Goal: Task Accomplishment & Management: Manage account settings

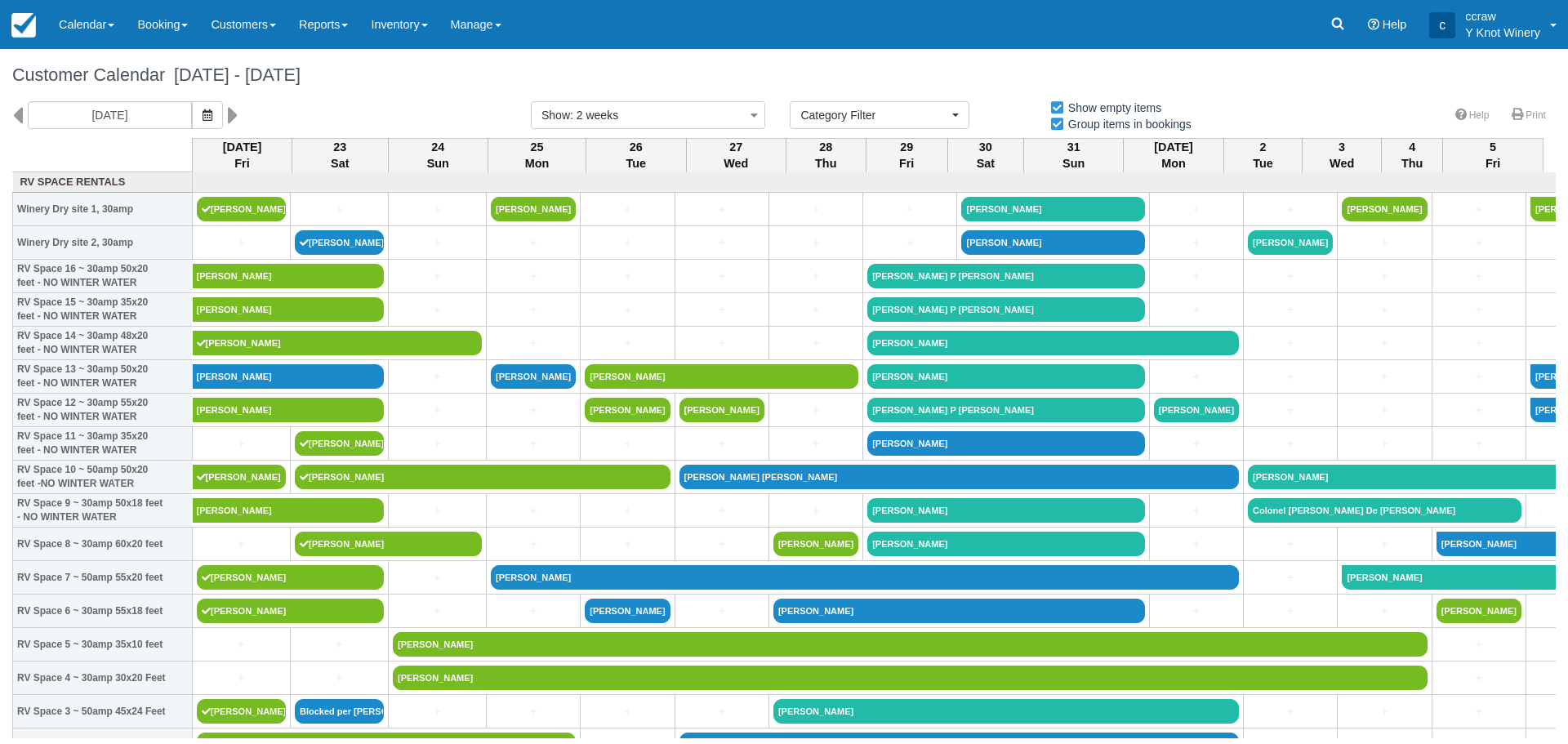
select select
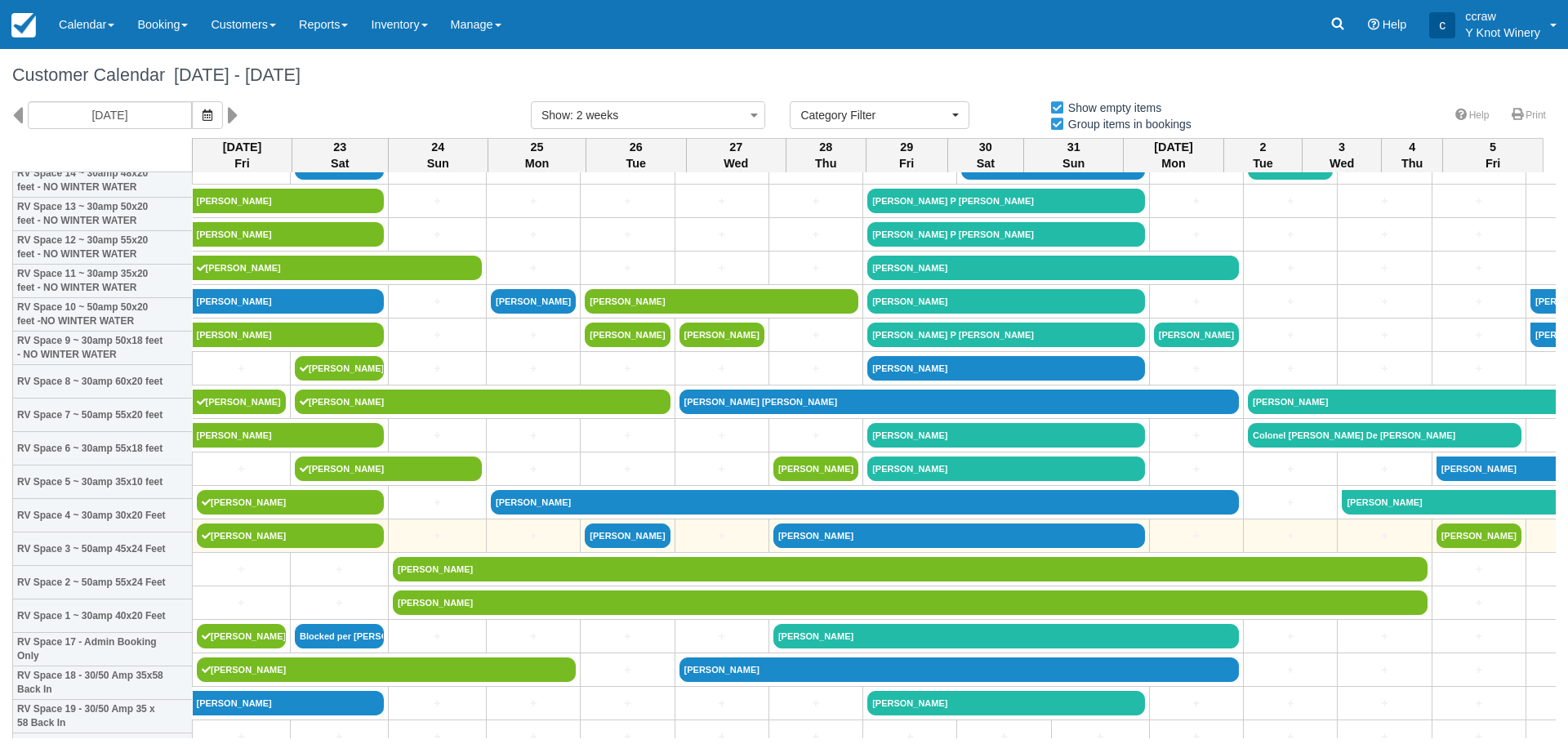
scroll to position [163, 0]
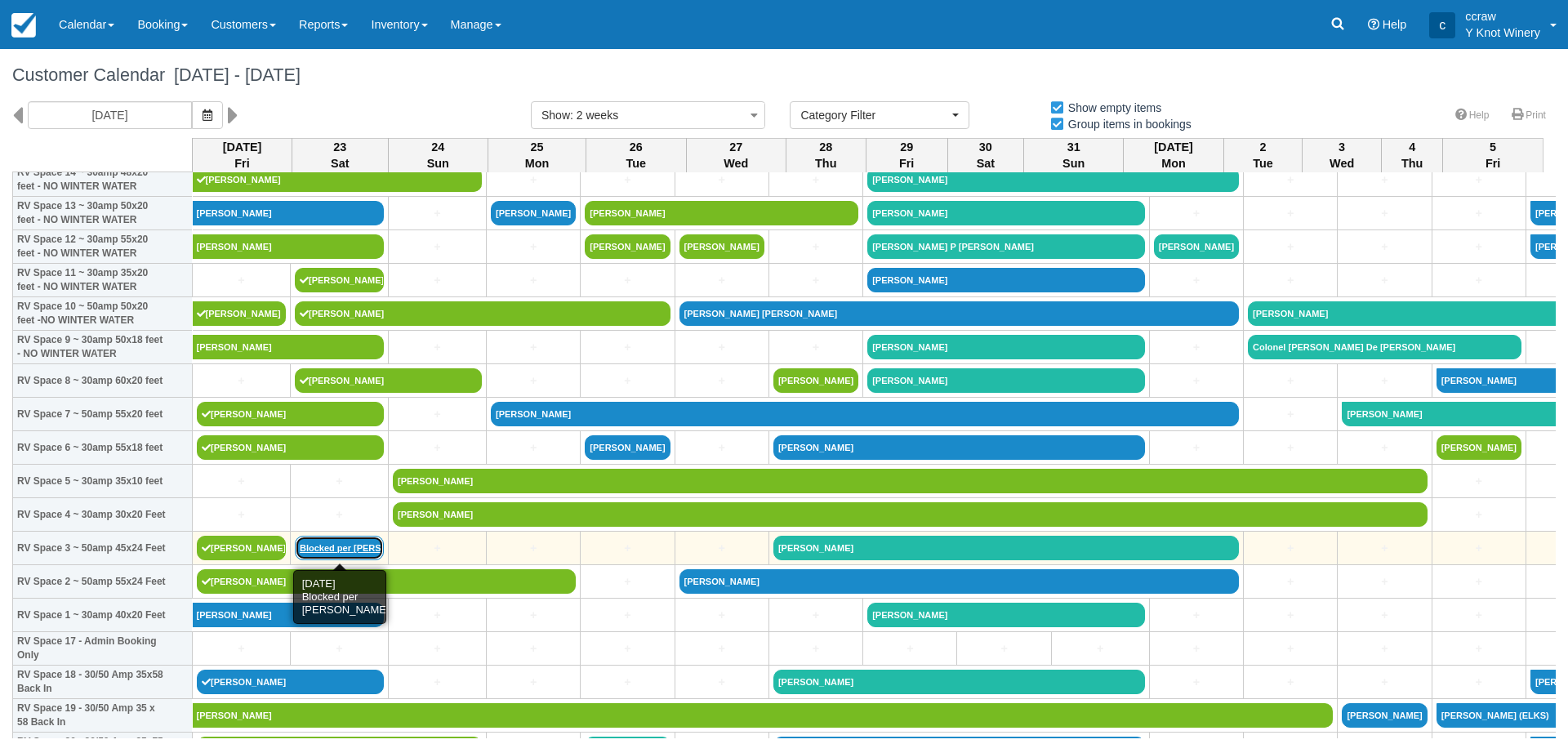
click at [334, 542] on link "Blocked per Mel" at bounding box center [339, 548] width 89 height 25
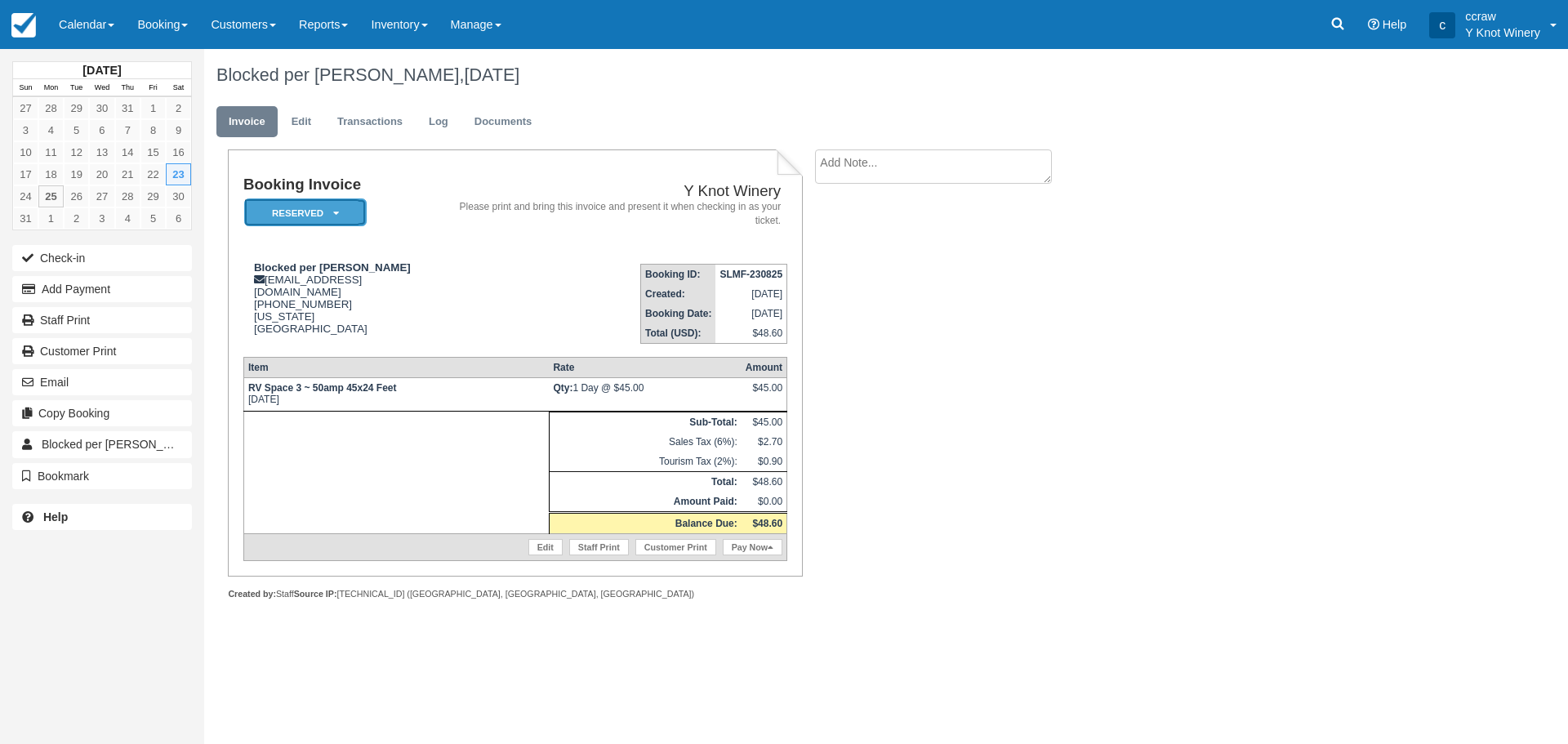
click at [309, 216] on em "Reserved" at bounding box center [306, 213] width 123 height 29
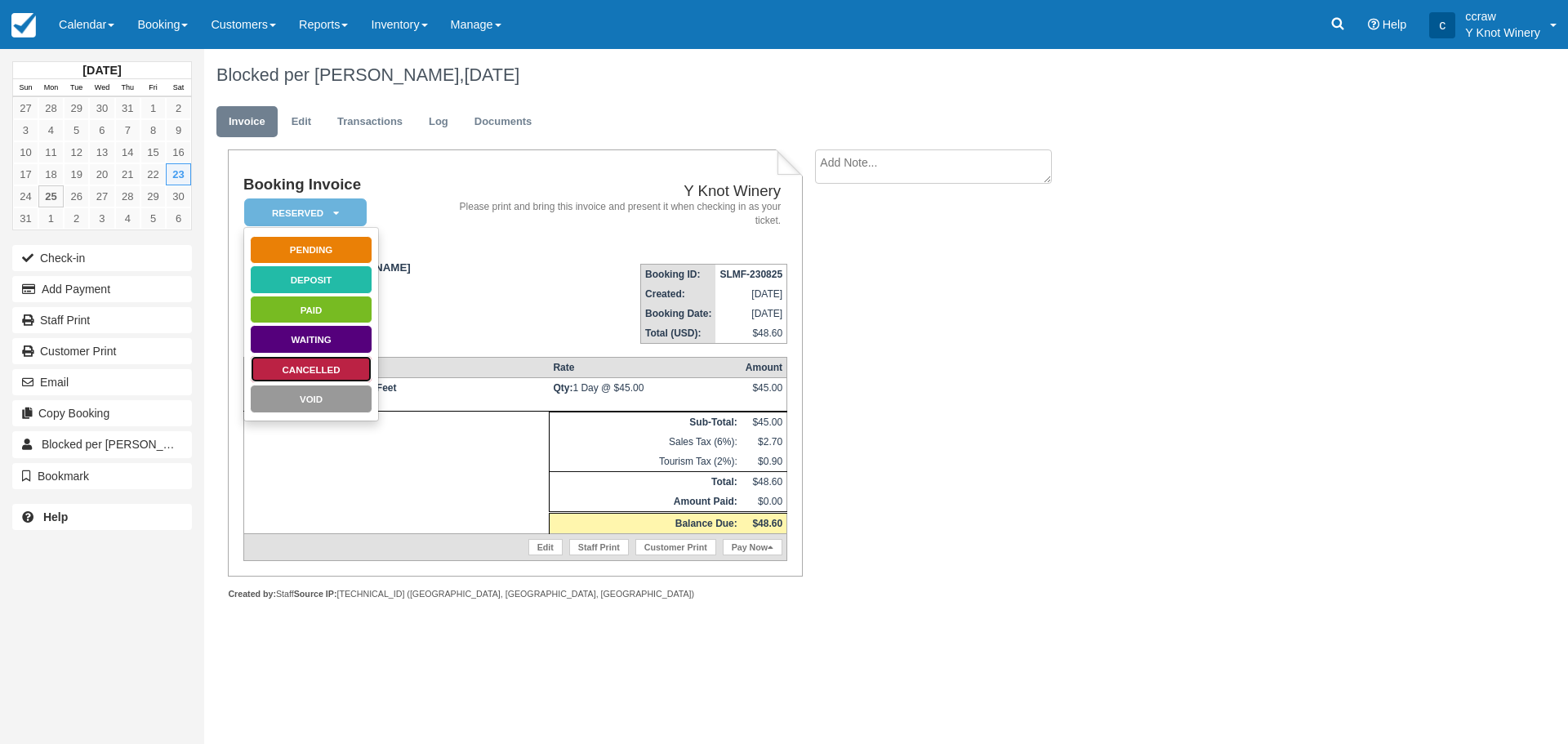
click at [306, 373] on link "Cancelled" at bounding box center [311, 370] width 123 height 29
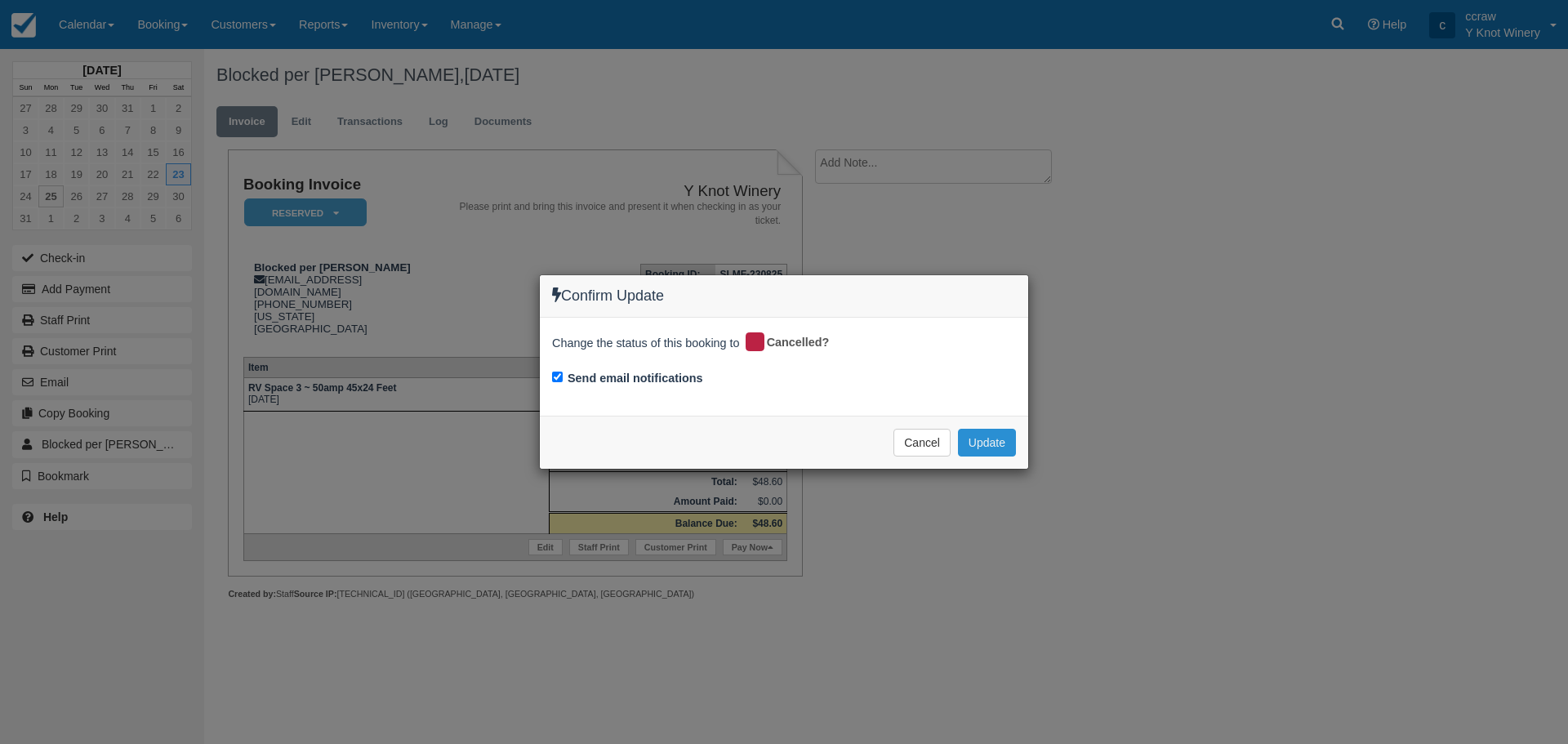
click at [985, 450] on button "Update" at bounding box center [986, 442] width 58 height 28
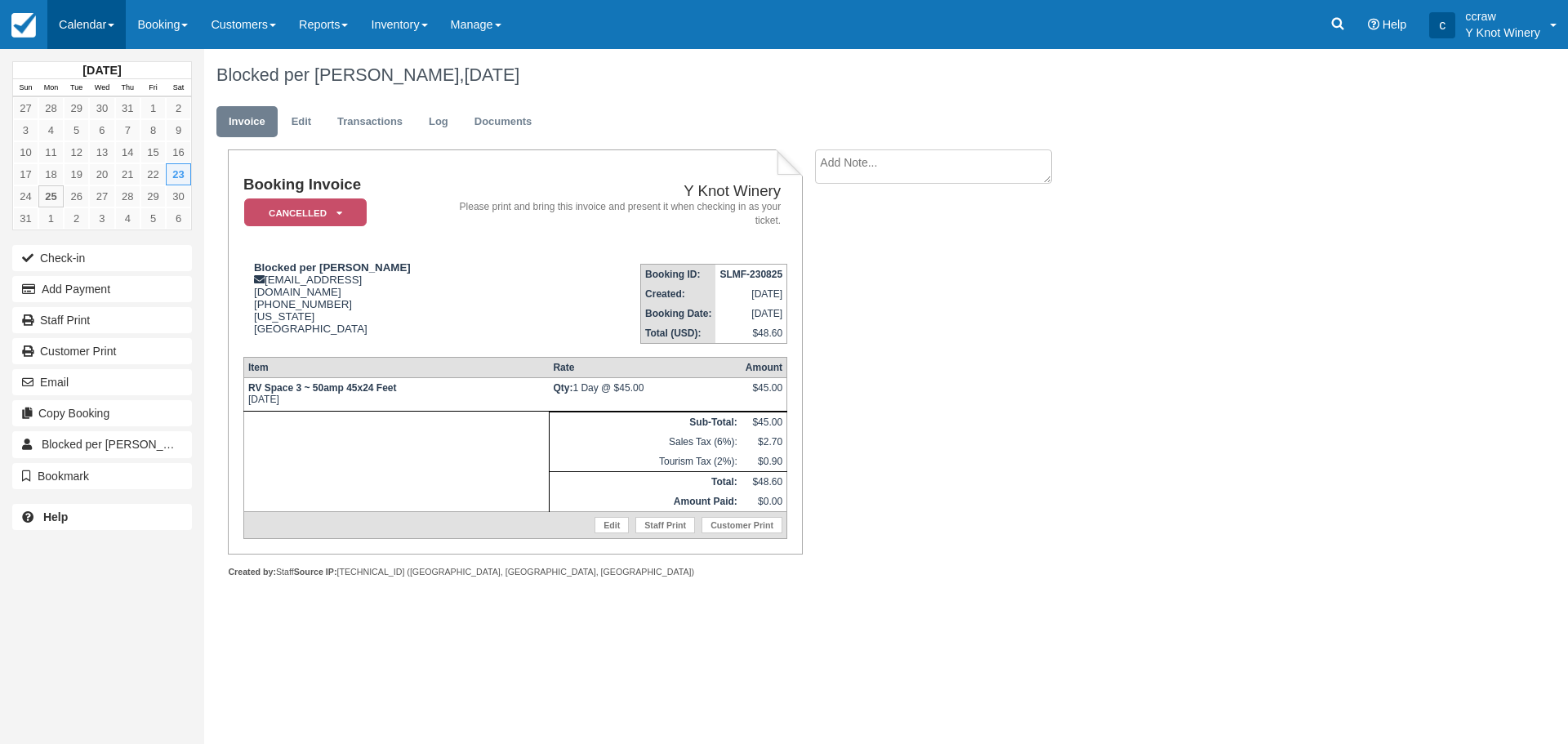
click at [90, 24] on link "Calendar" at bounding box center [86, 24] width 79 height 49
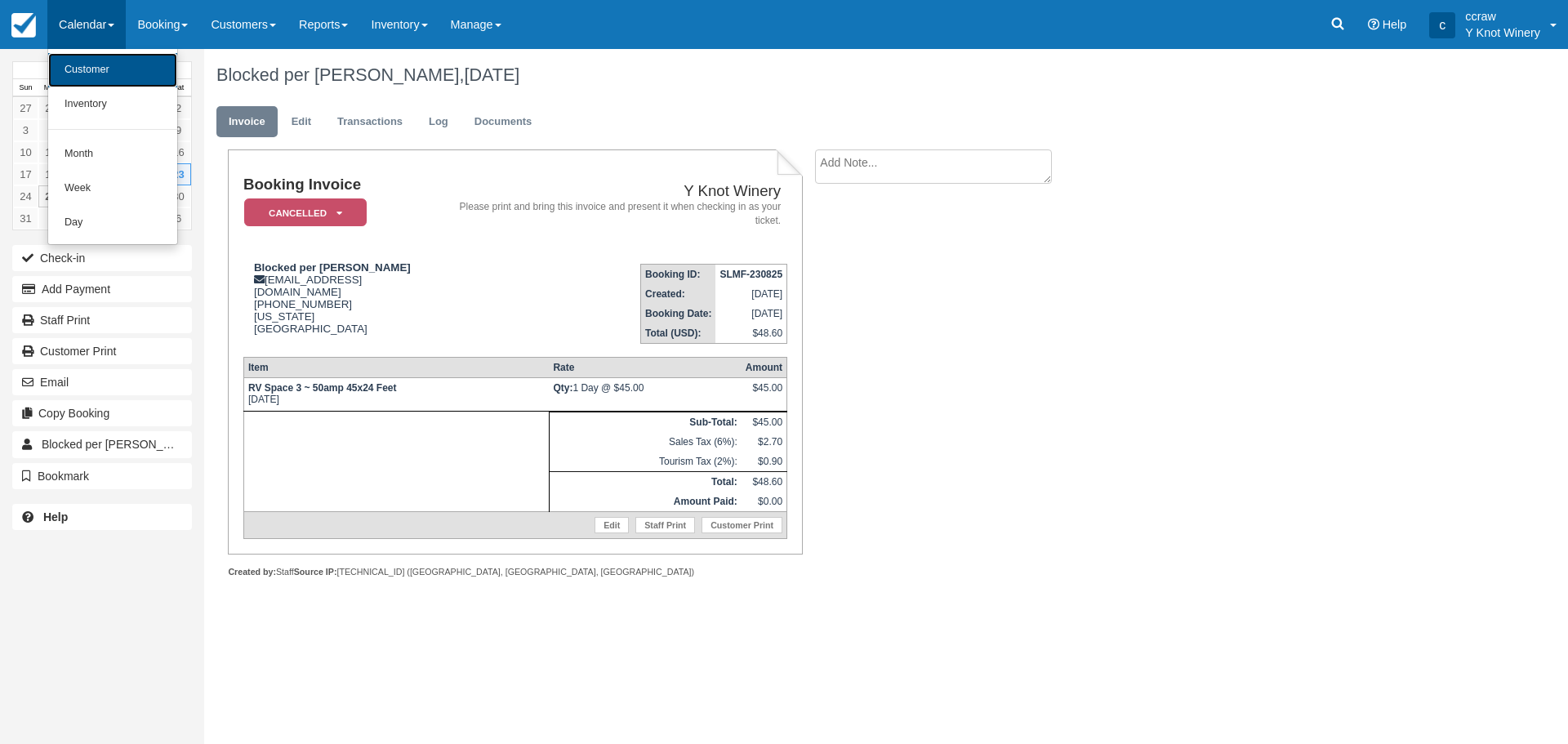
click at [91, 66] on link "Customer" at bounding box center [112, 70] width 129 height 35
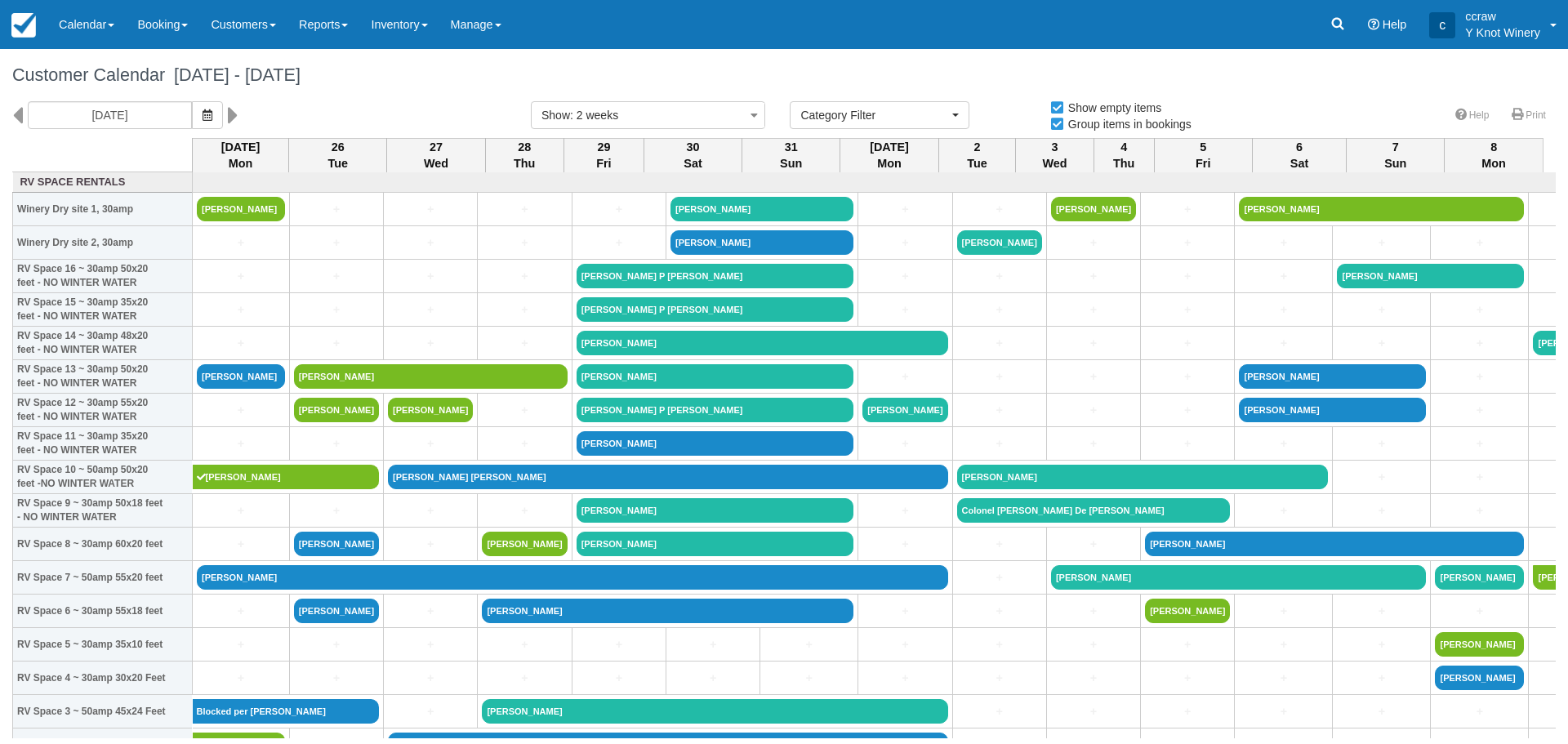
select select
click at [91, 26] on link "Calendar" at bounding box center [86, 24] width 79 height 49
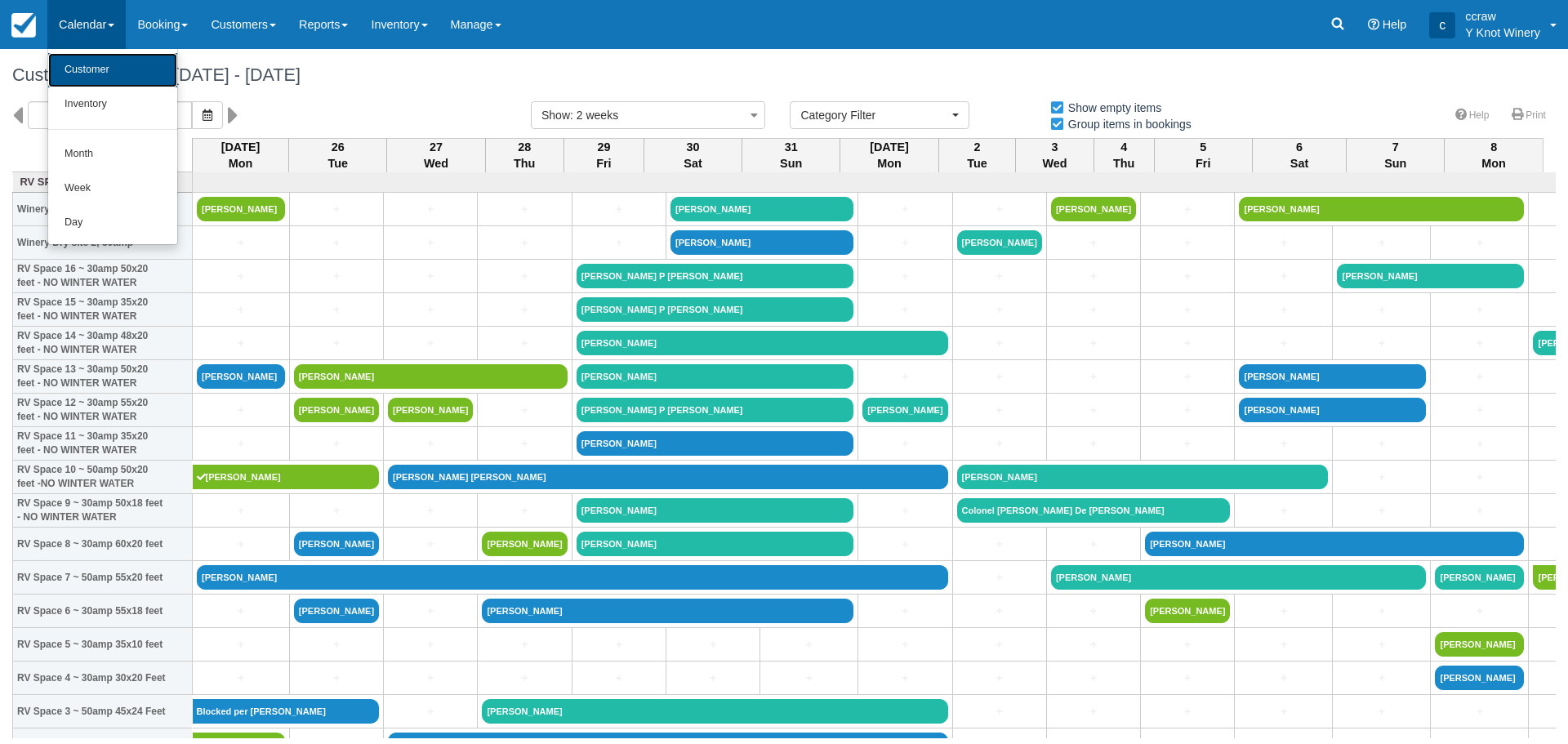
click at [101, 72] on link "Customer" at bounding box center [112, 70] width 129 height 35
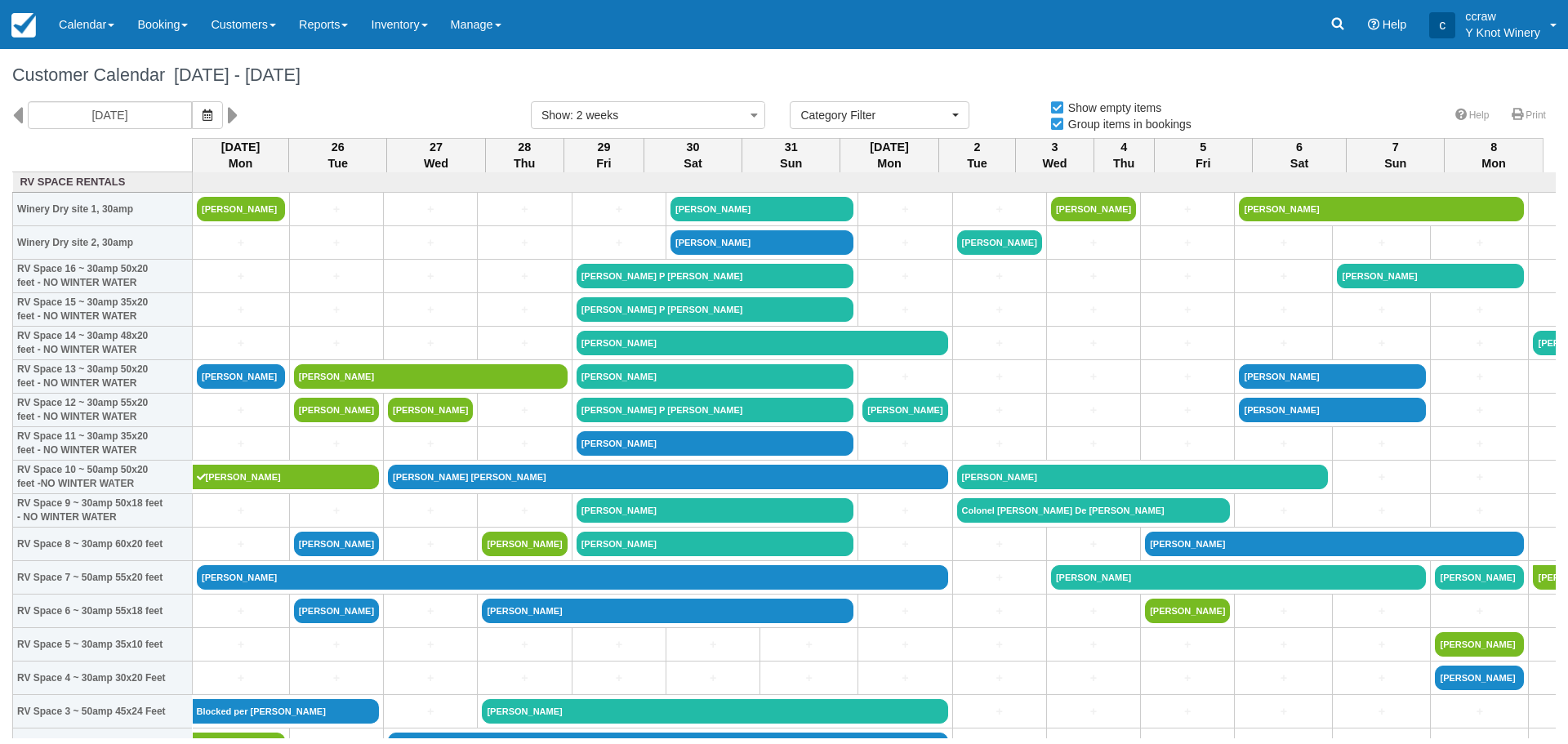
select select
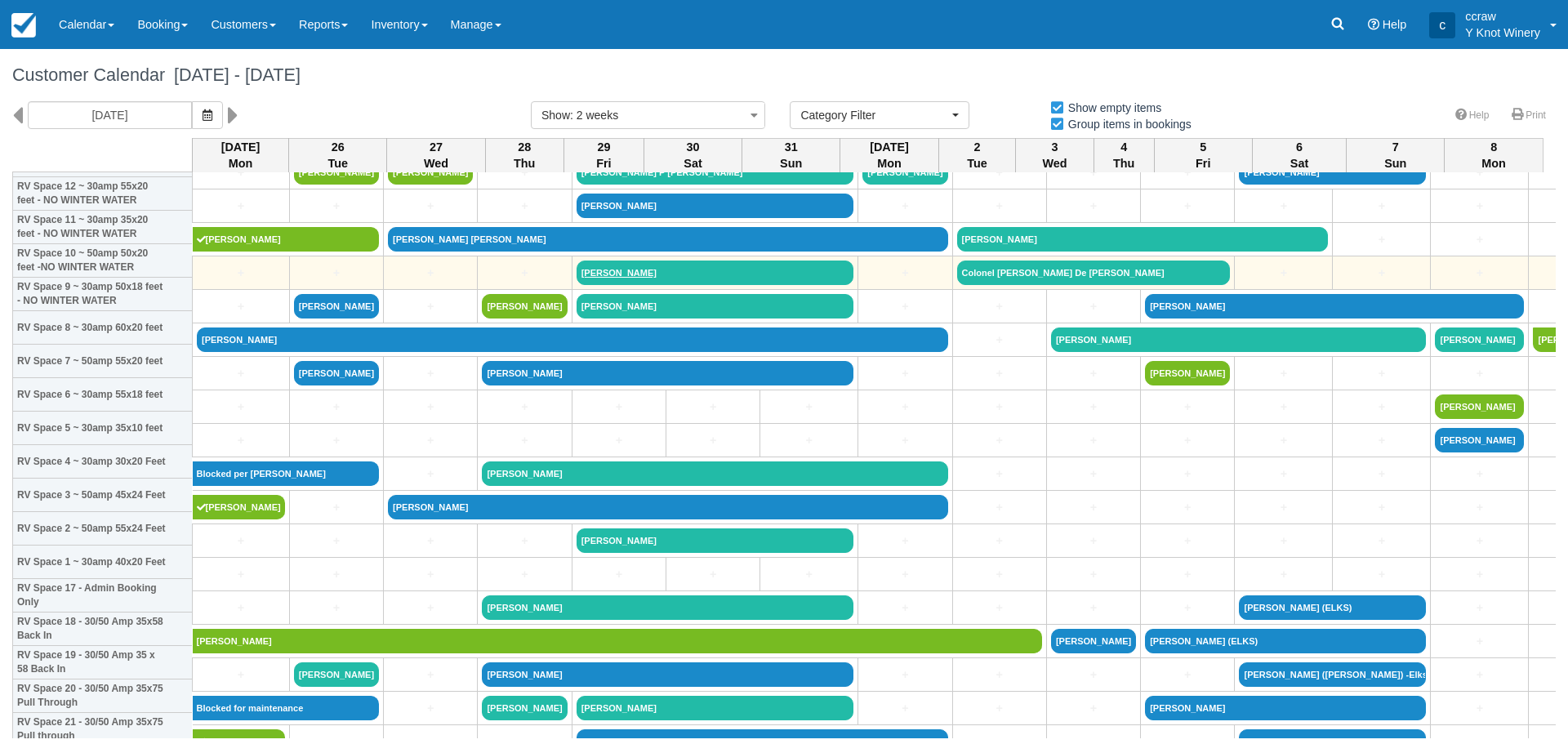
scroll to position [245, 0]
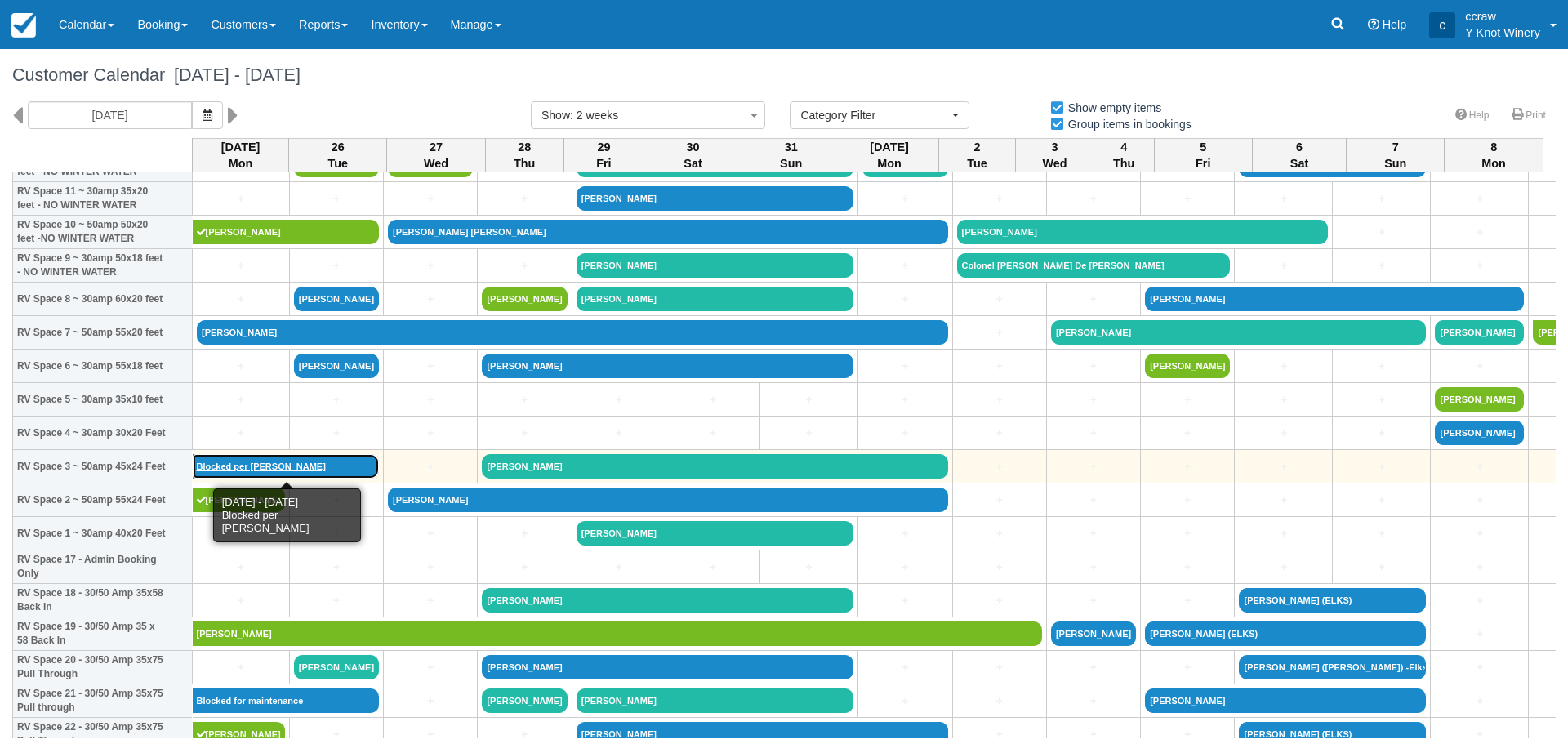
click at [237, 459] on link "Blocked per [PERSON_NAME]" at bounding box center [286, 467] width 187 height 25
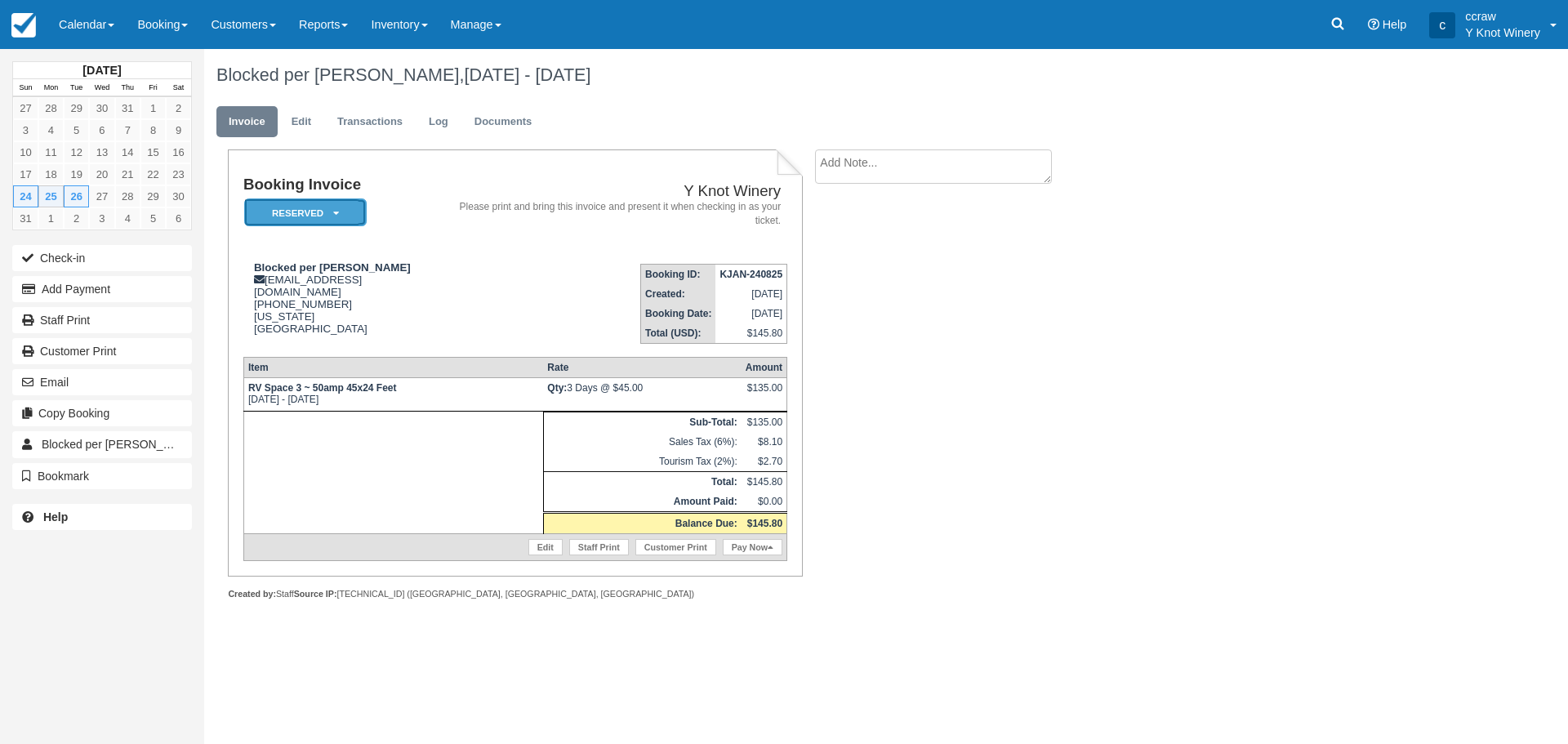
click at [307, 201] on em "Reserved" at bounding box center [306, 213] width 123 height 29
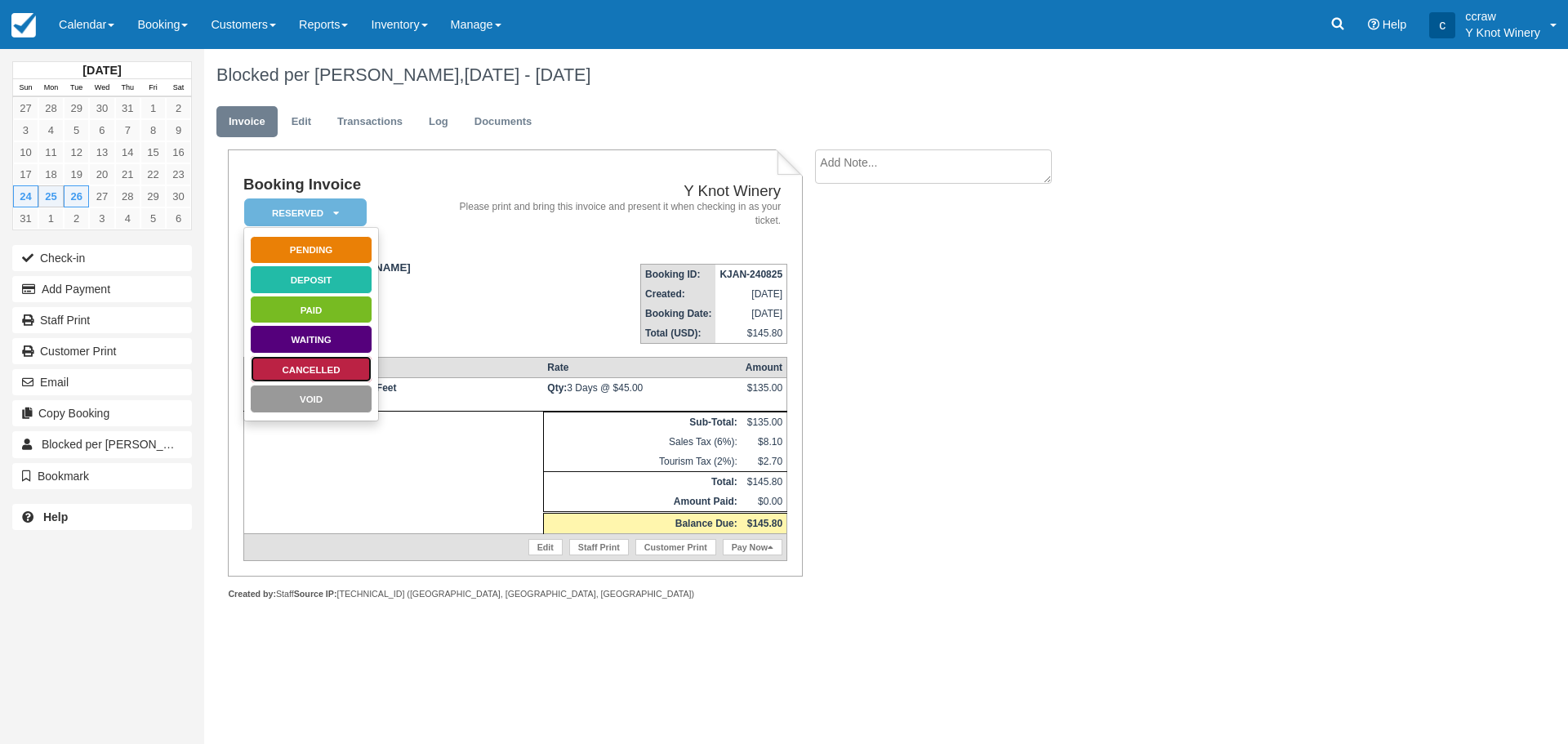
click at [315, 368] on link "Cancelled" at bounding box center [311, 370] width 123 height 29
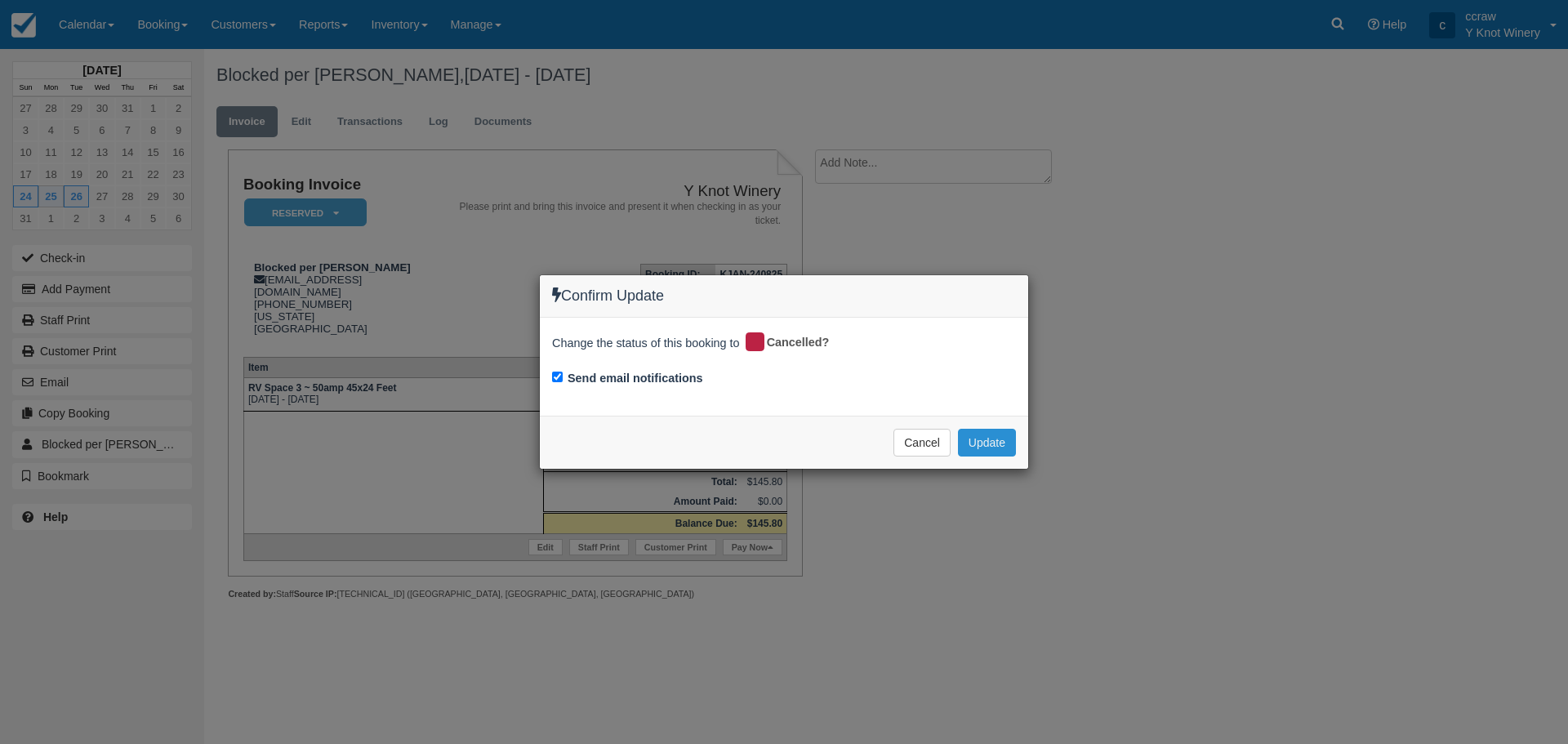
click at [991, 435] on button "Update" at bounding box center [986, 442] width 58 height 28
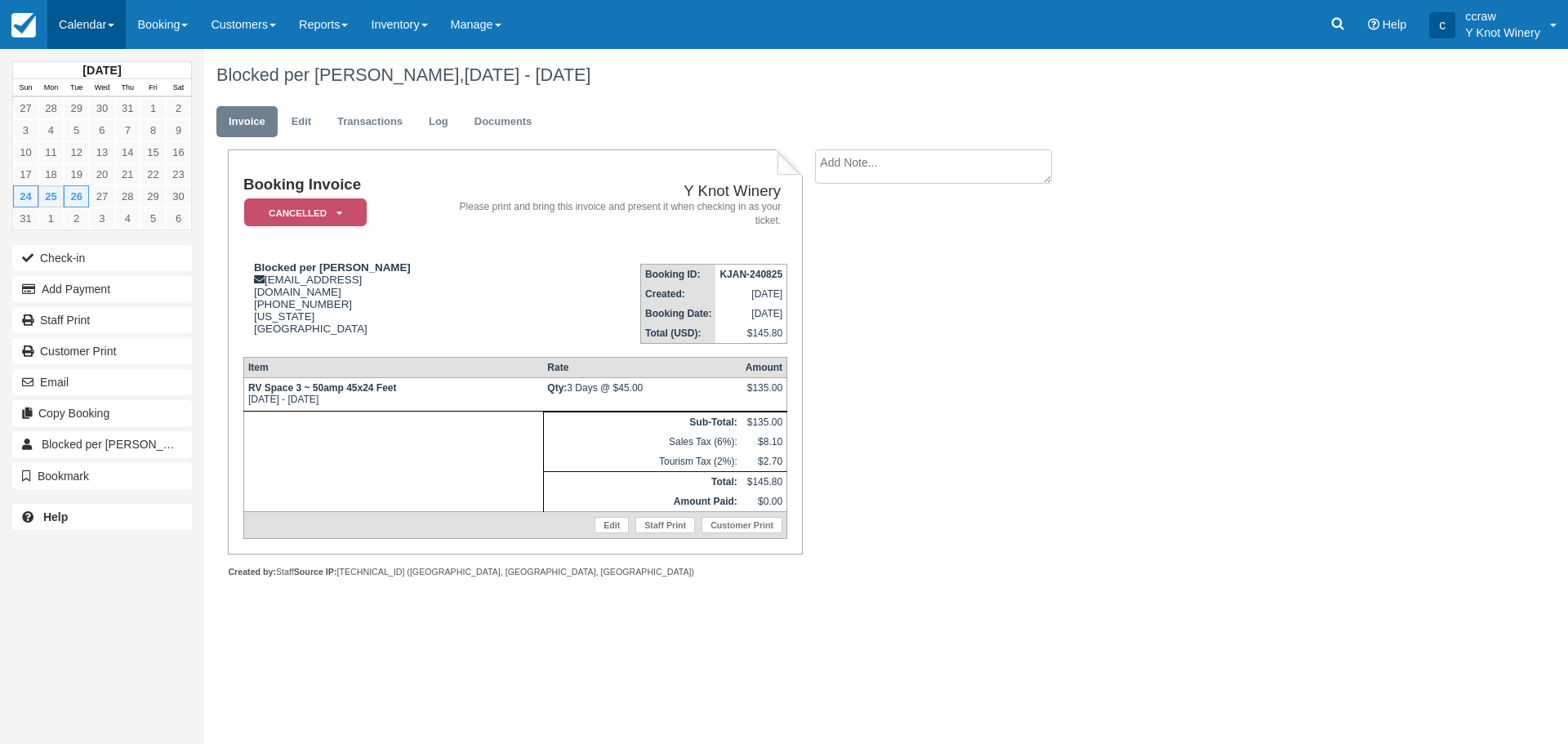
click at [79, 35] on link "Calendar" at bounding box center [86, 24] width 79 height 49
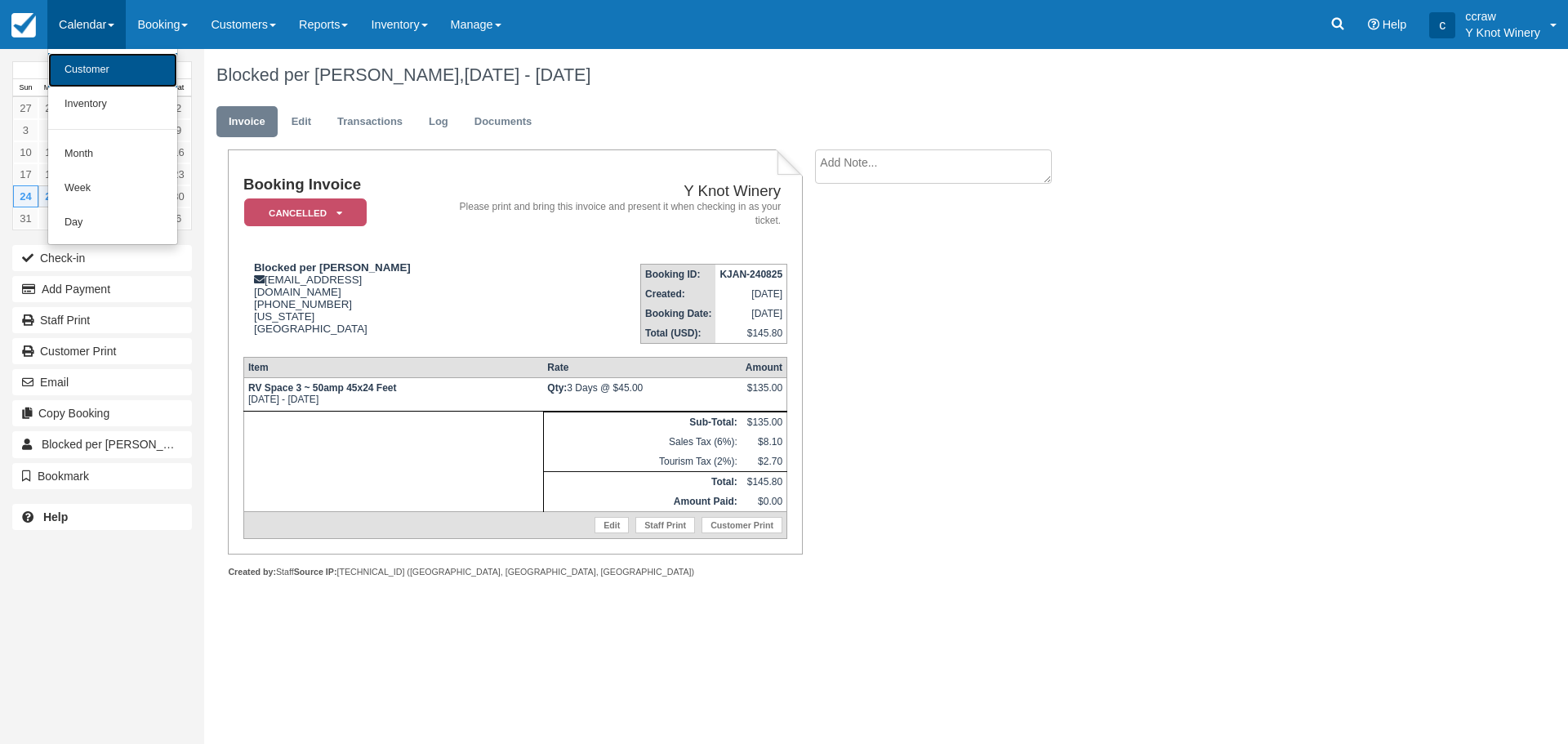
click at [78, 68] on link "Customer" at bounding box center [112, 70] width 129 height 35
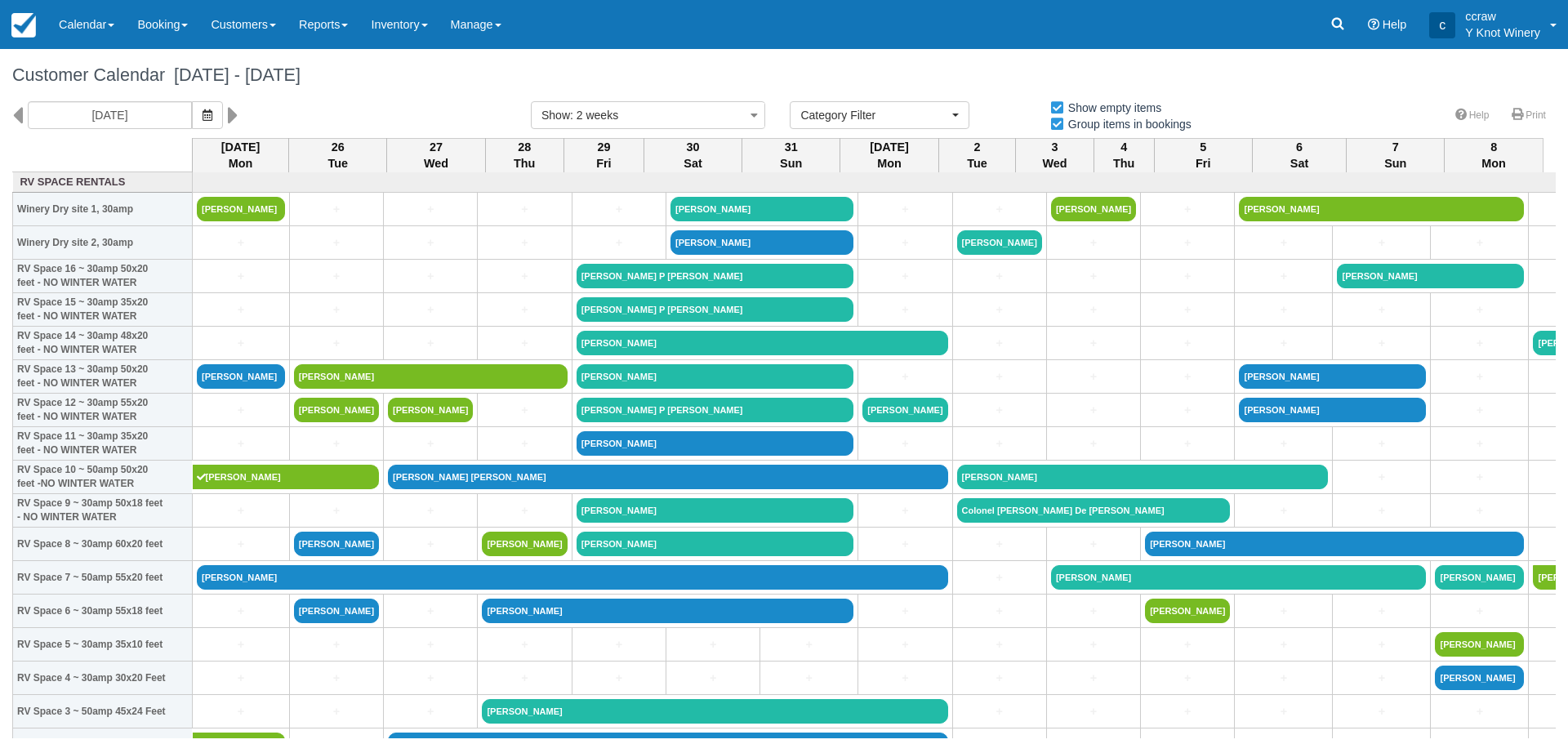
select select
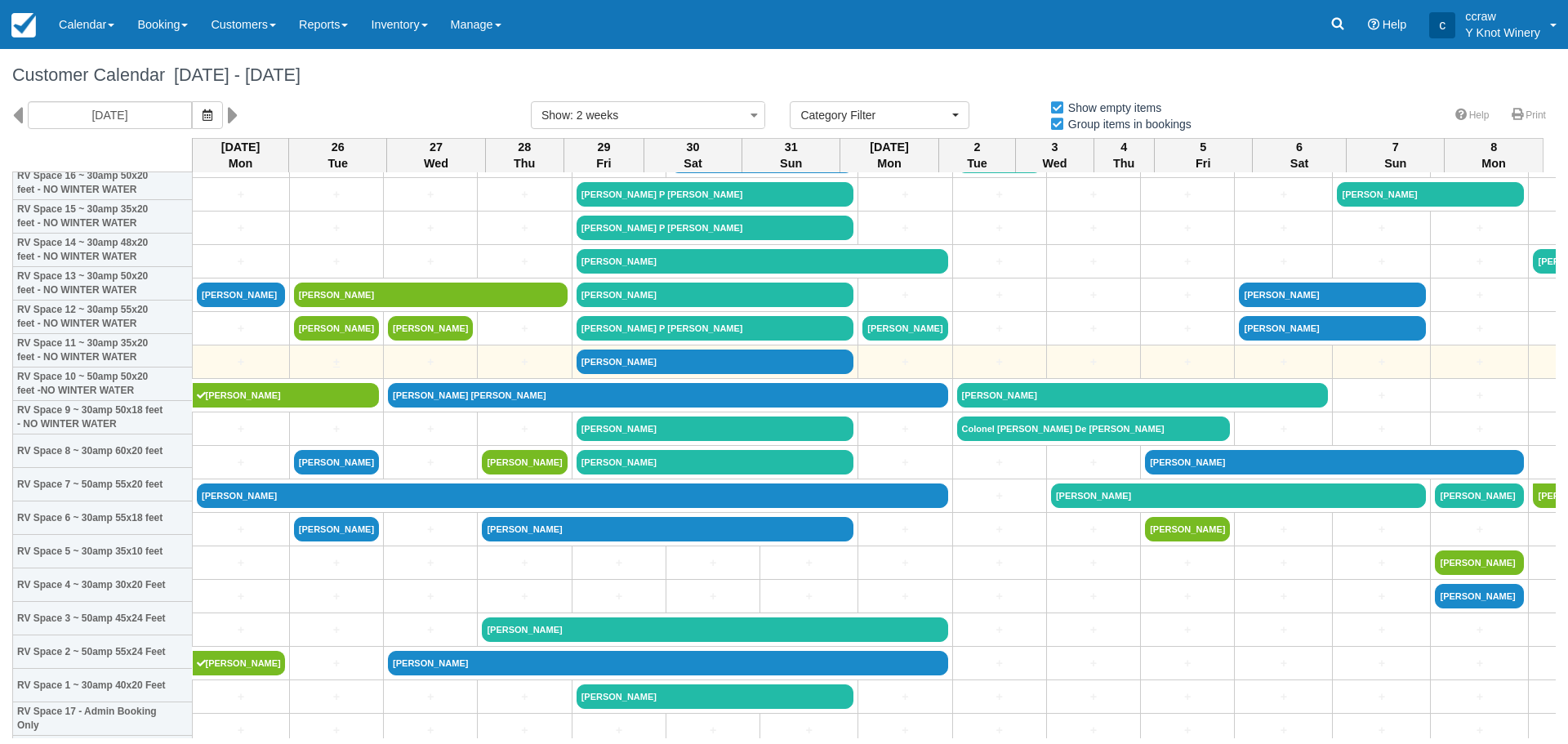
scroll to position [163, 0]
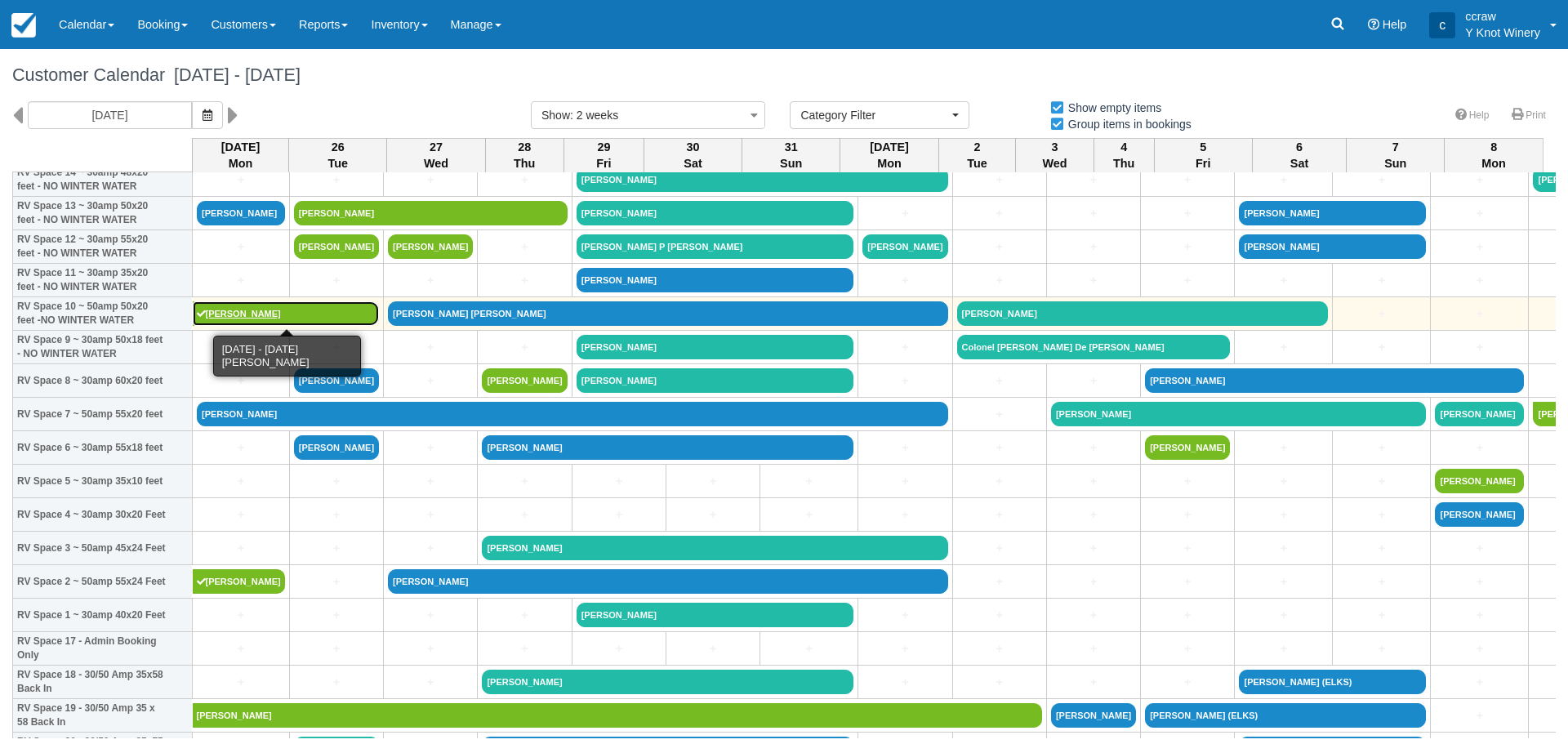
click at [233, 311] on link "[PERSON_NAME]" at bounding box center [286, 314] width 187 height 25
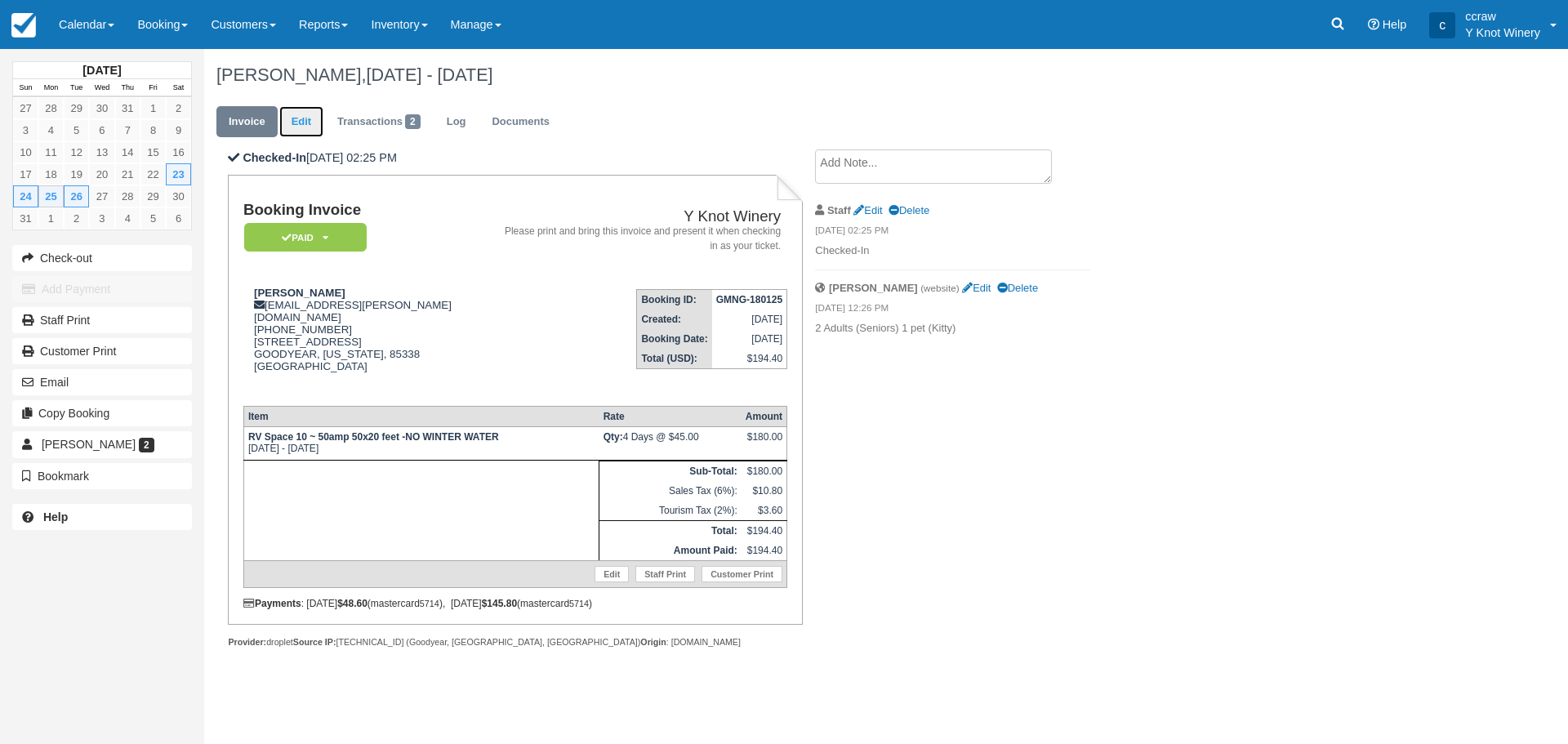
click at [311, 124] on link "Edit" at bounding box center [301, 122] width 44 height 32
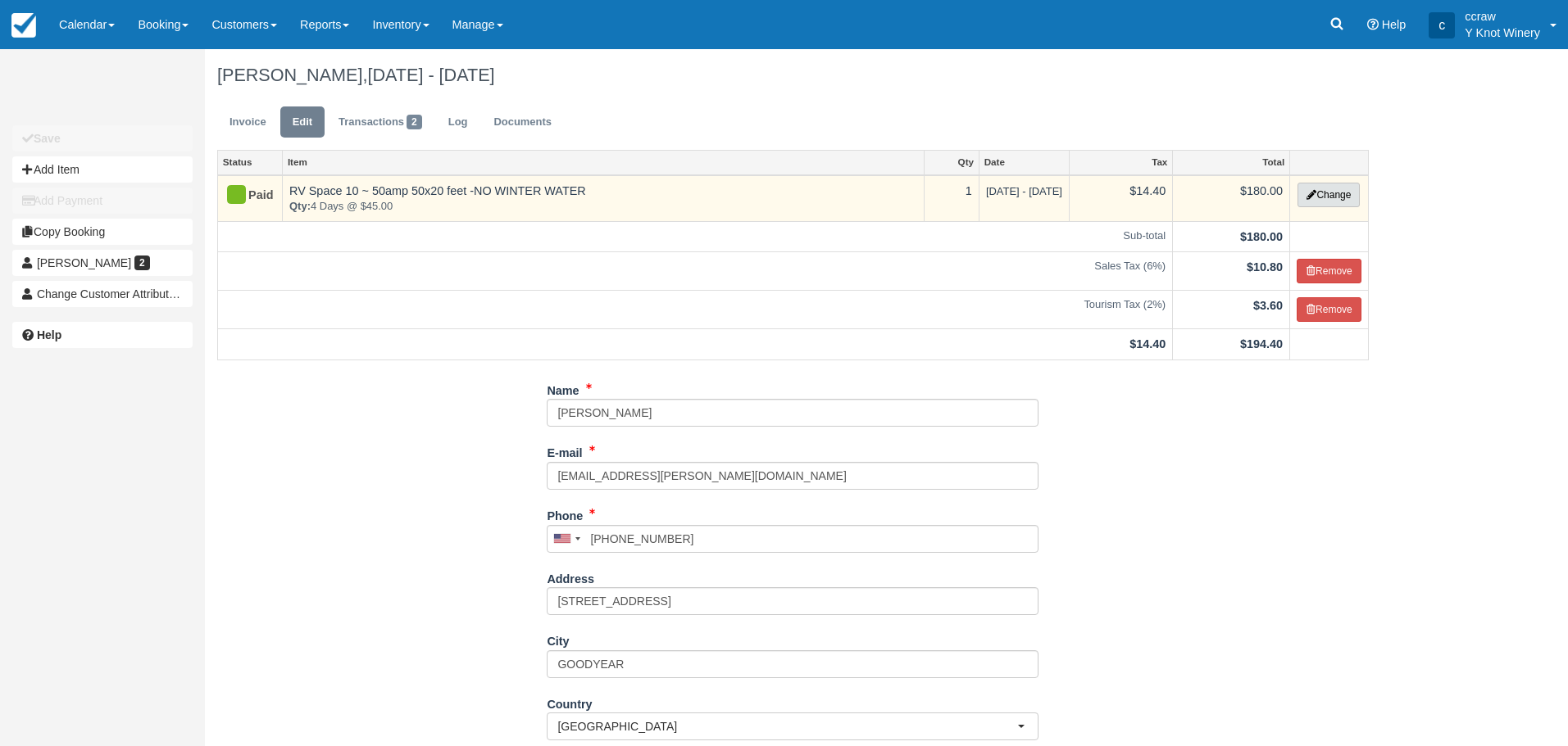
click at [1328, 200] on button "Change" at bounding box center [1328, 195] width 63 height 25
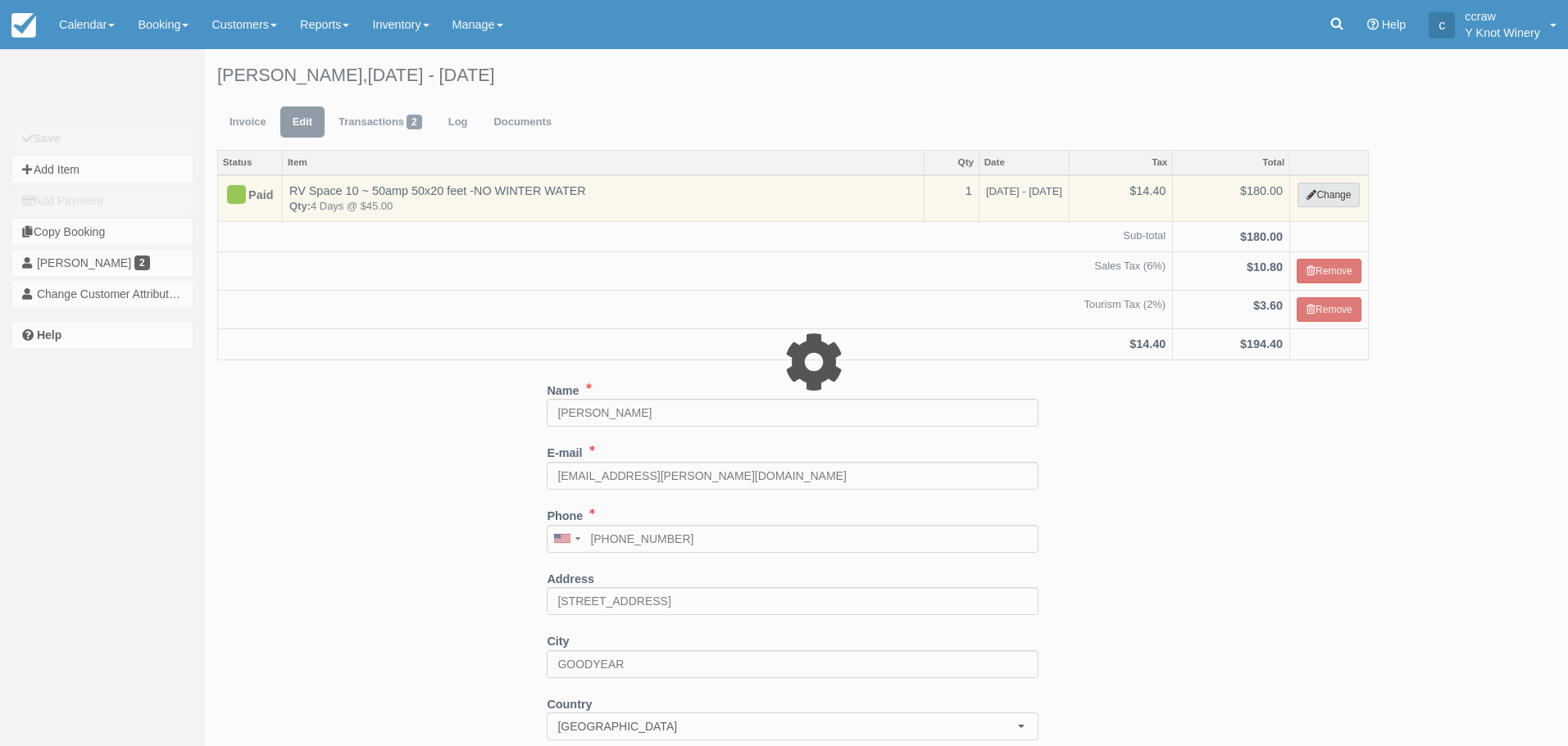
select select "3"
type input "180.00"
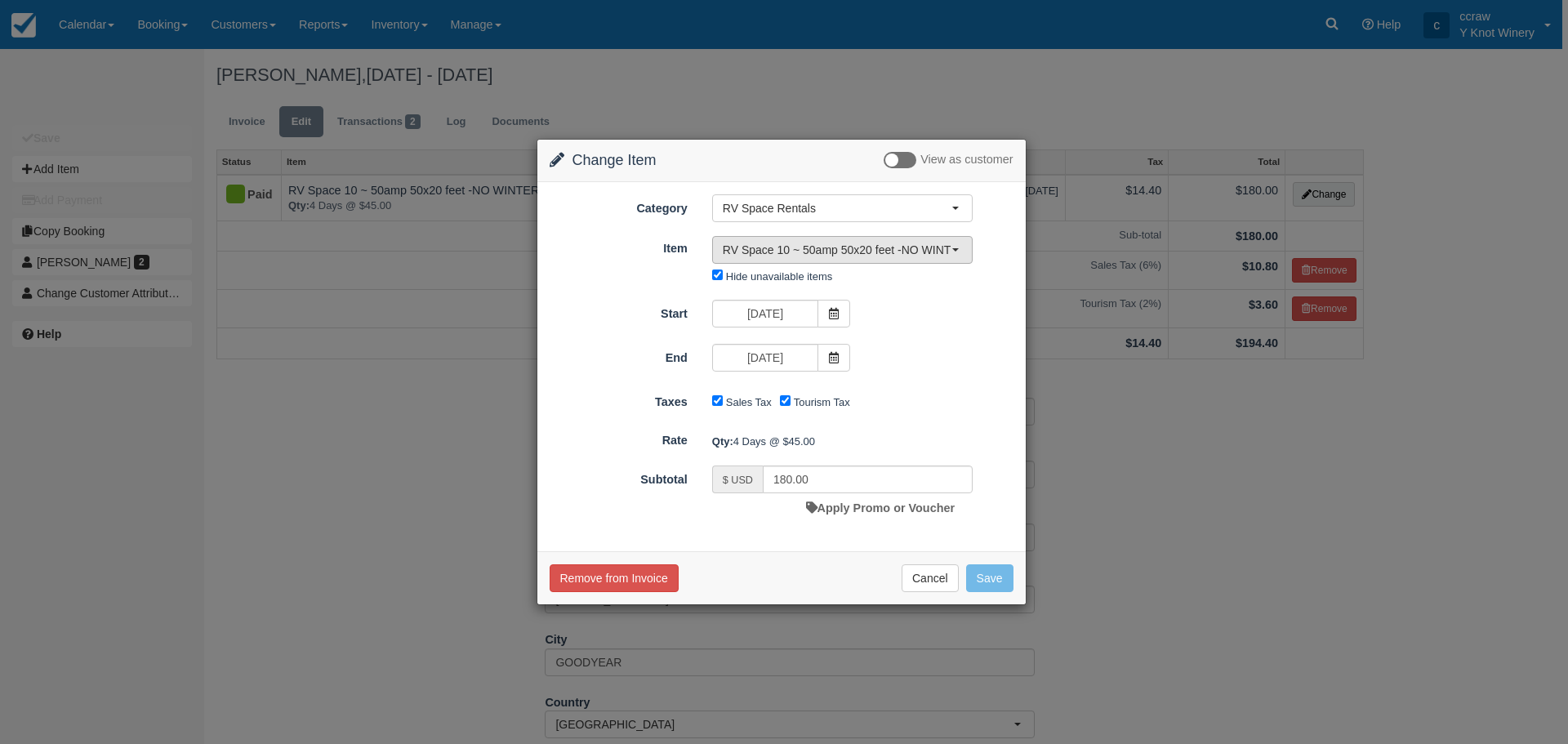
click at [955, 250] on span "button" at bounding box center [955, 249] width 7 height 3
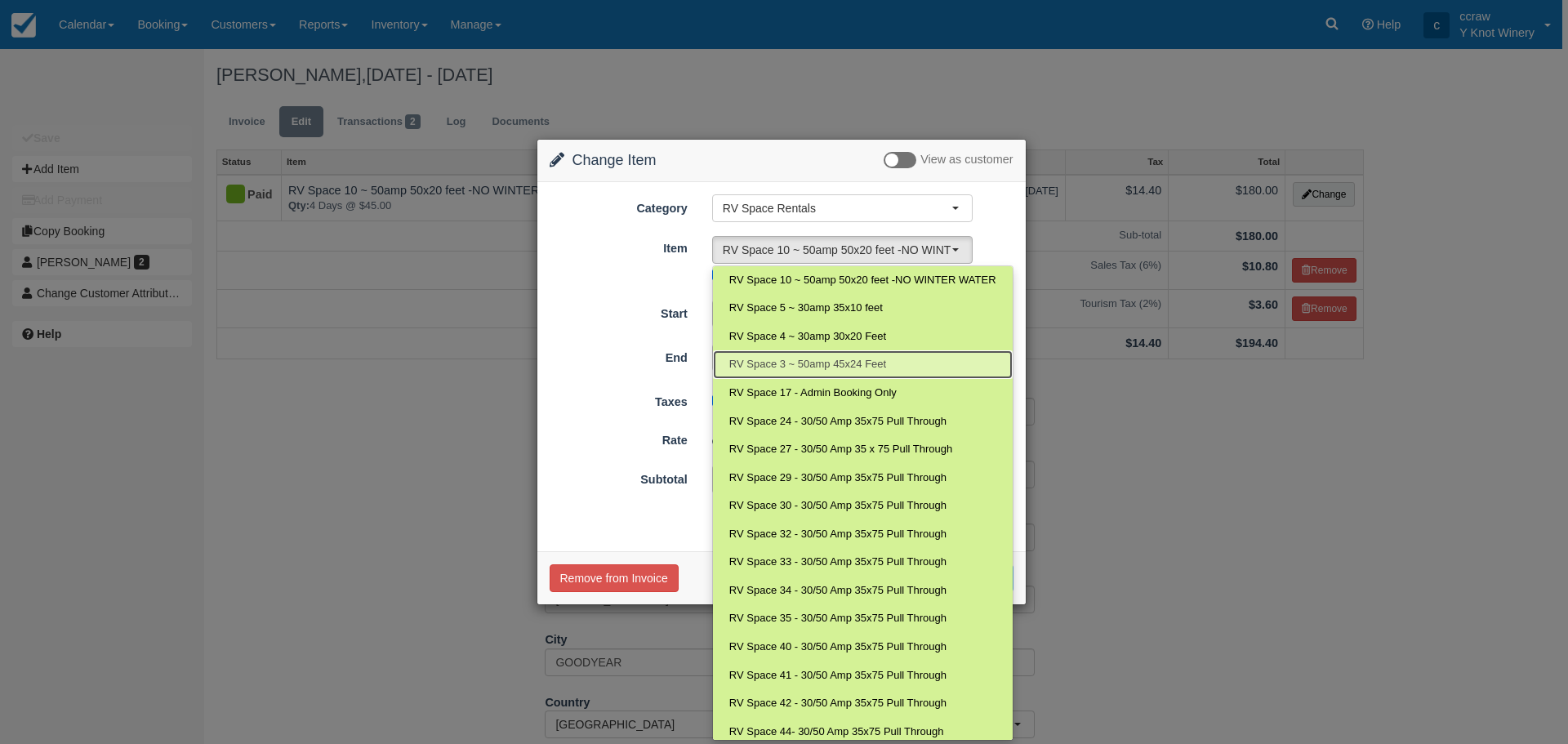
click at [846, 361] on span "RV Space 3 ~ 50amp 45x24 Feet" at bounding box center [808, 364] width 157 height 15
select select "13"
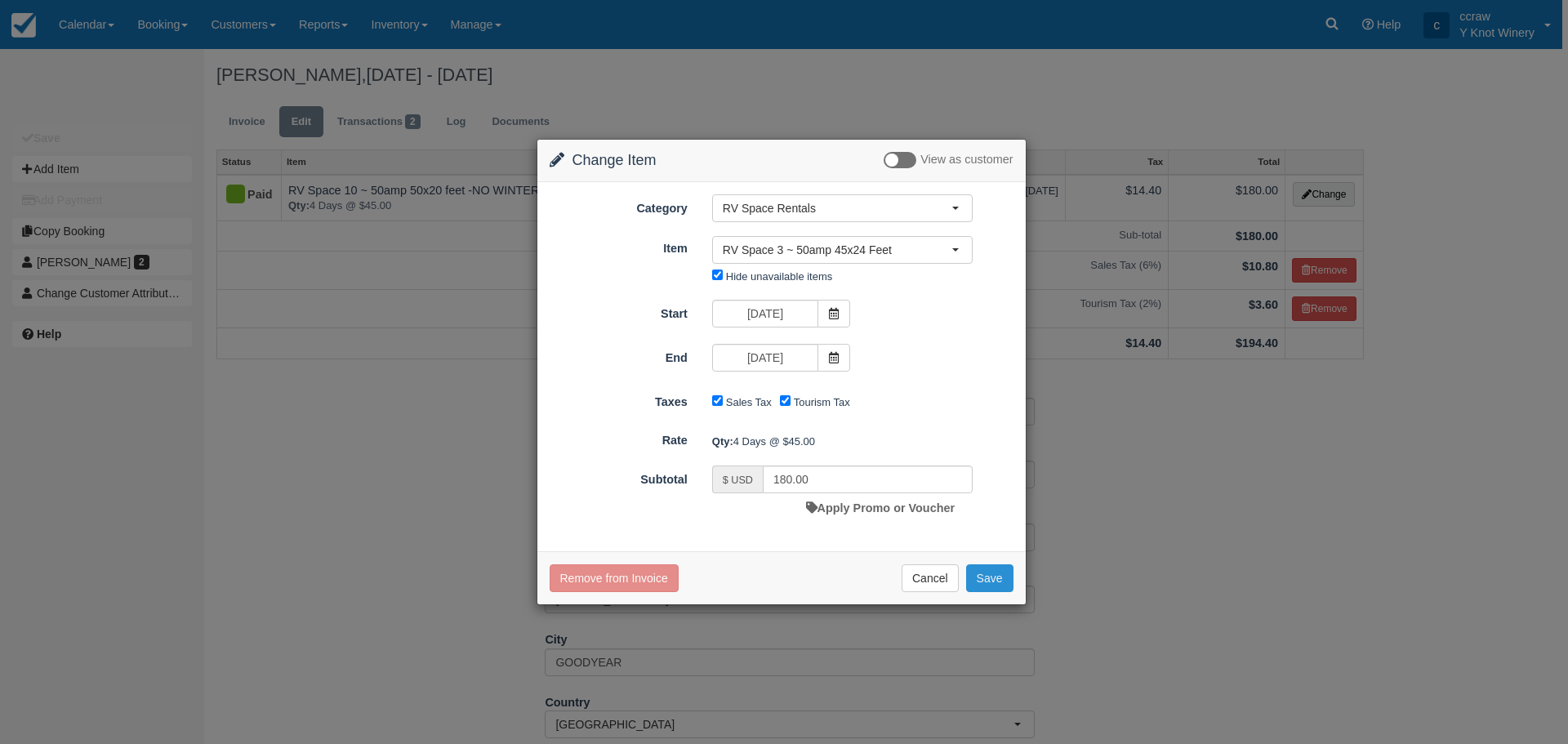
click at [999, 578] on button "Save" at bounding box center [989, 578] width 47 height 28
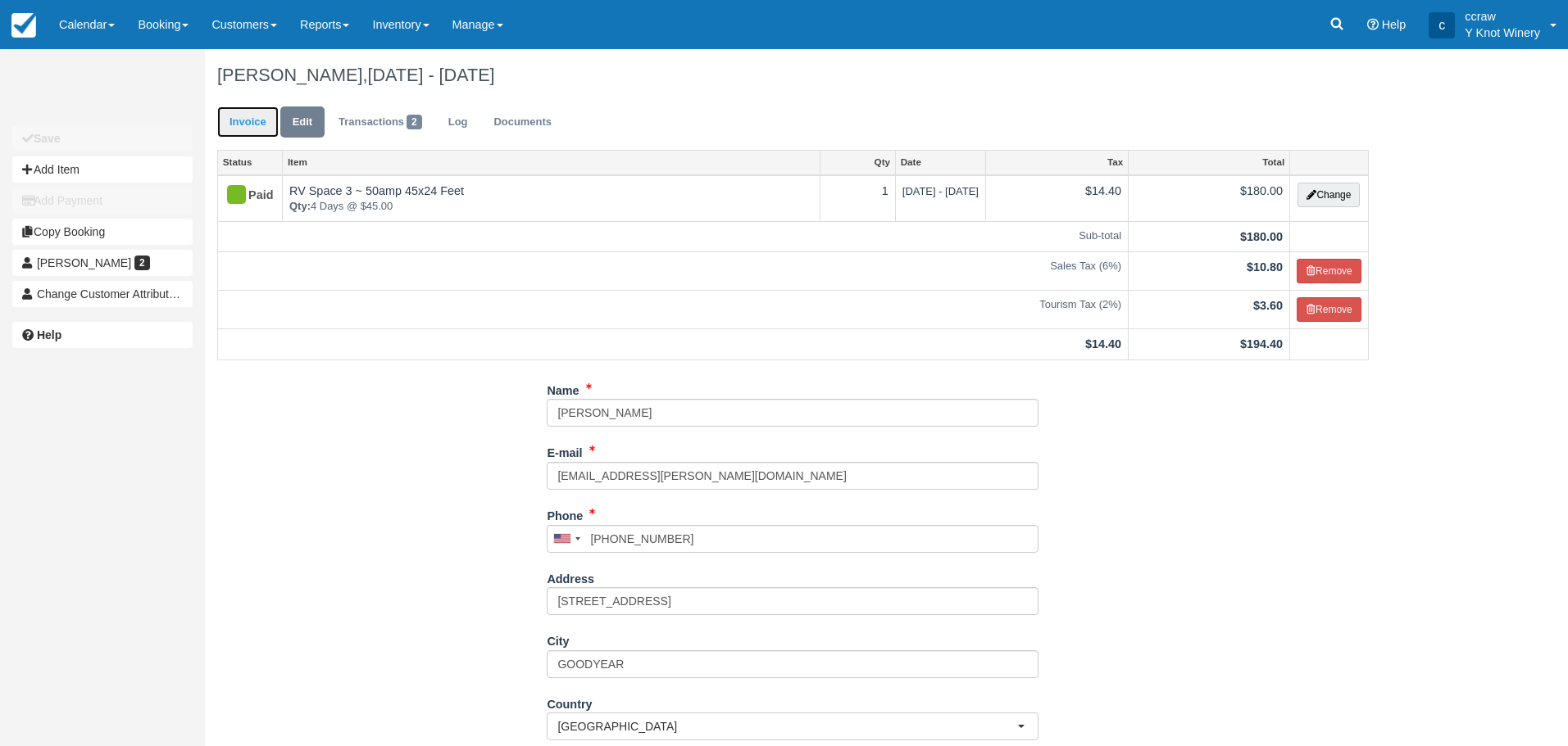
click at [258, 124] on link "Invoice" at bounding box center [248, 122] width 62 height 32
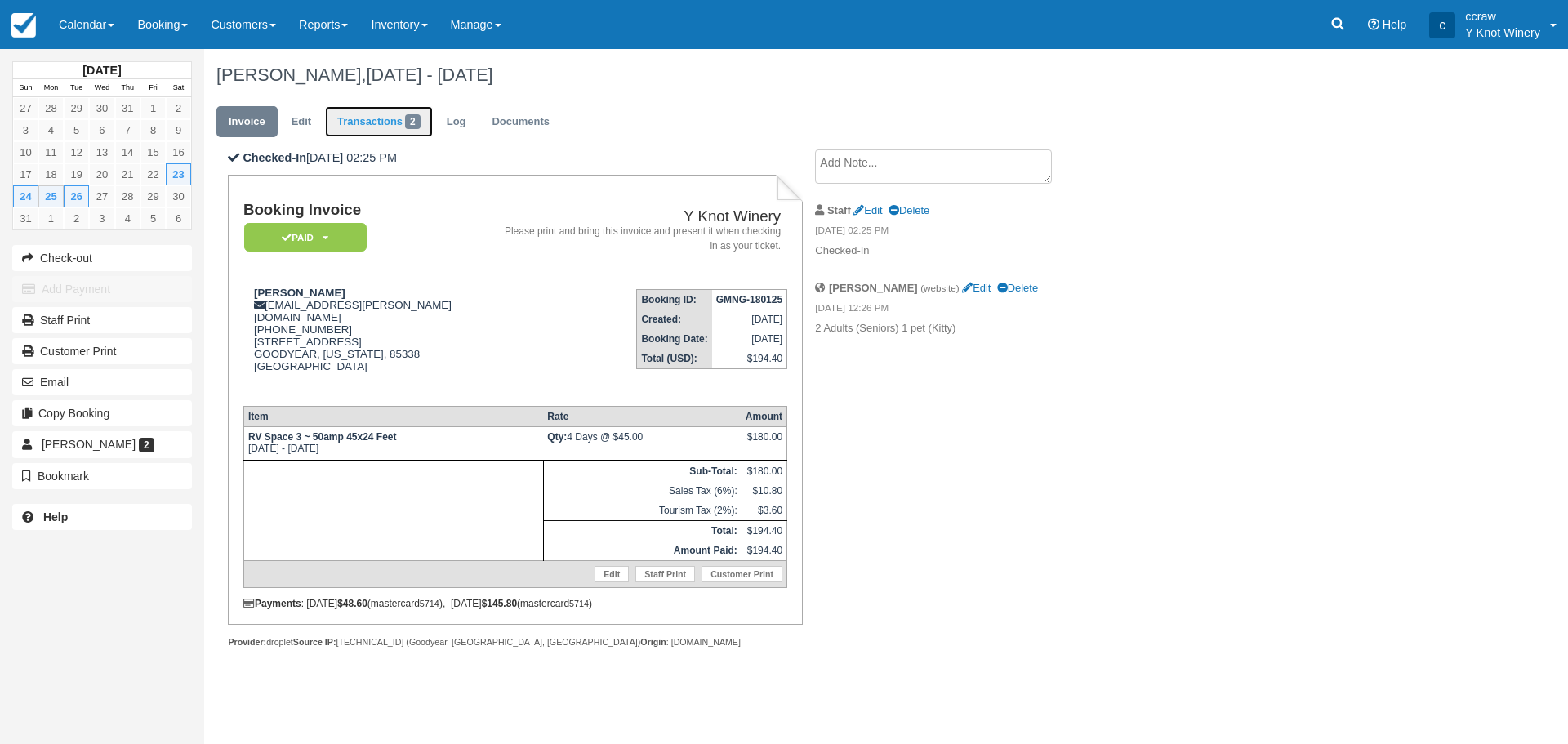
click at [373, 124] on link "Transactions 2" at bounding box center [379, 122] width 107 height 32
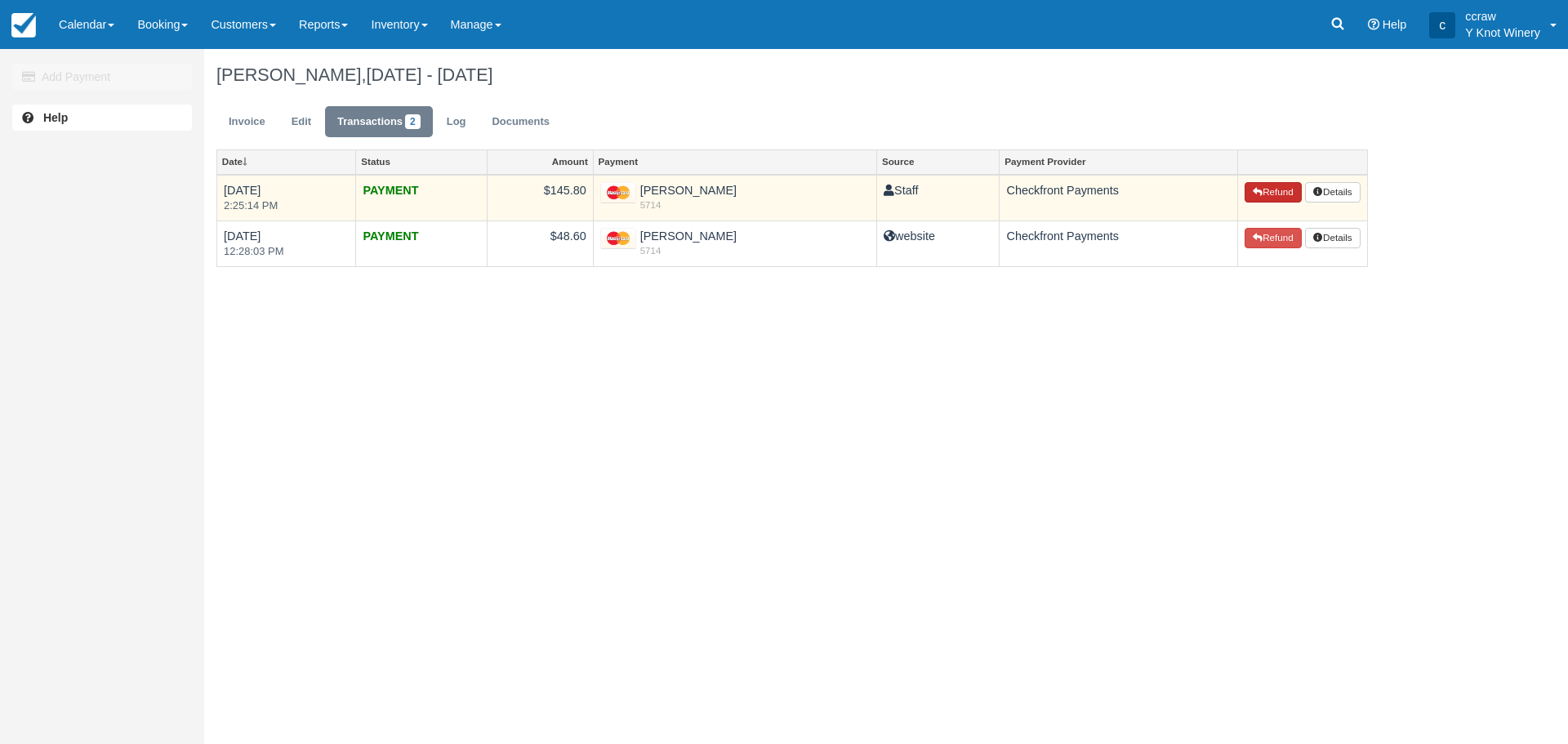
click at [1255, 190] on icon "button" at bounding box center [1257, 192] width 10 height 10
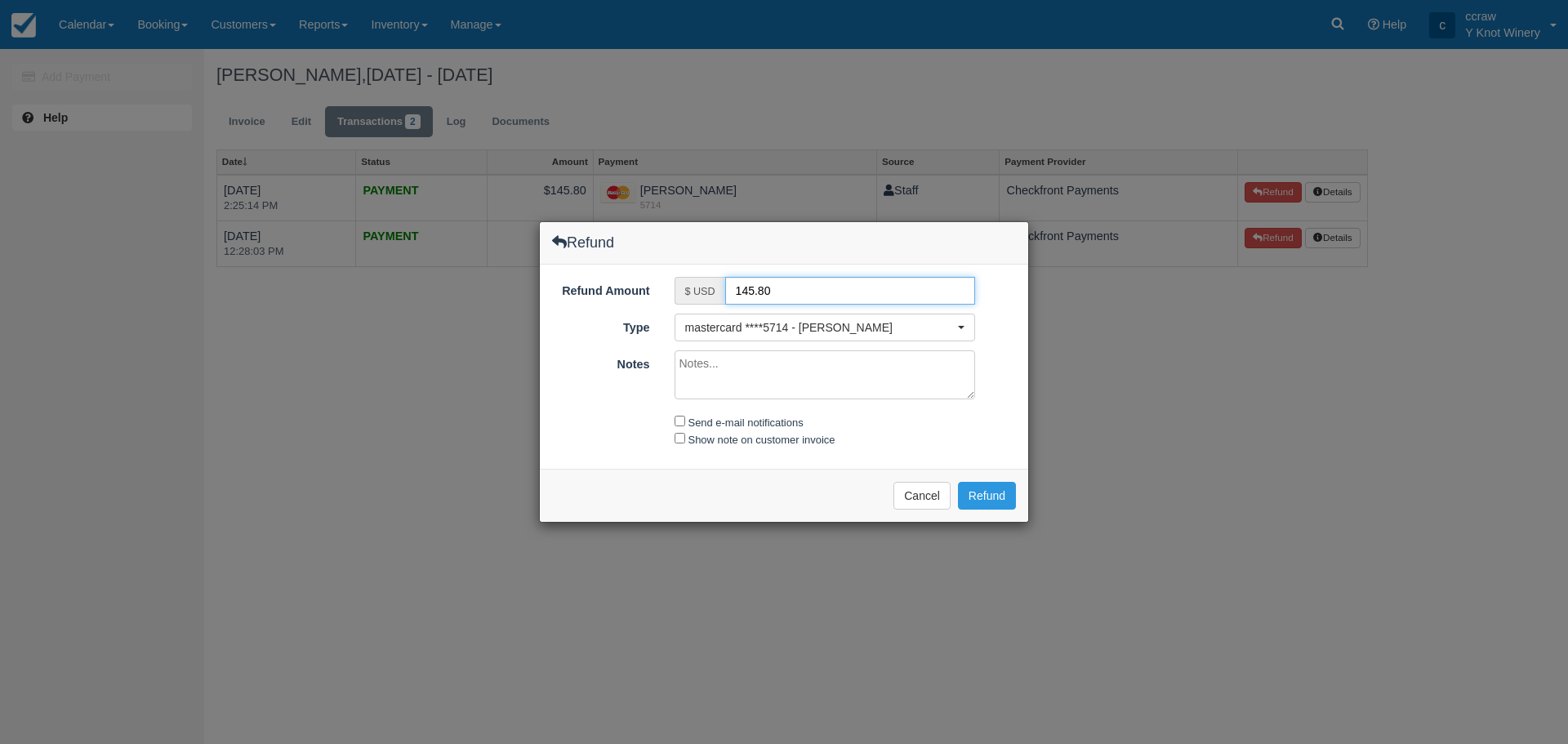
drag, startPoint x: 792, startPoint y: 283, endPoint x: 674, endPoint y: 289, distance: 118.2
click at [675, 289] on div "$ USD 145.80" at bounding box center [825, 291] width 301 height 28
type input "48.60"
click at [726, 367] on textarea "Notes" at bounding box center [825, 375] width 301 height 49
type textarea "refunded 1 night for understanding site situation w/ another guest"
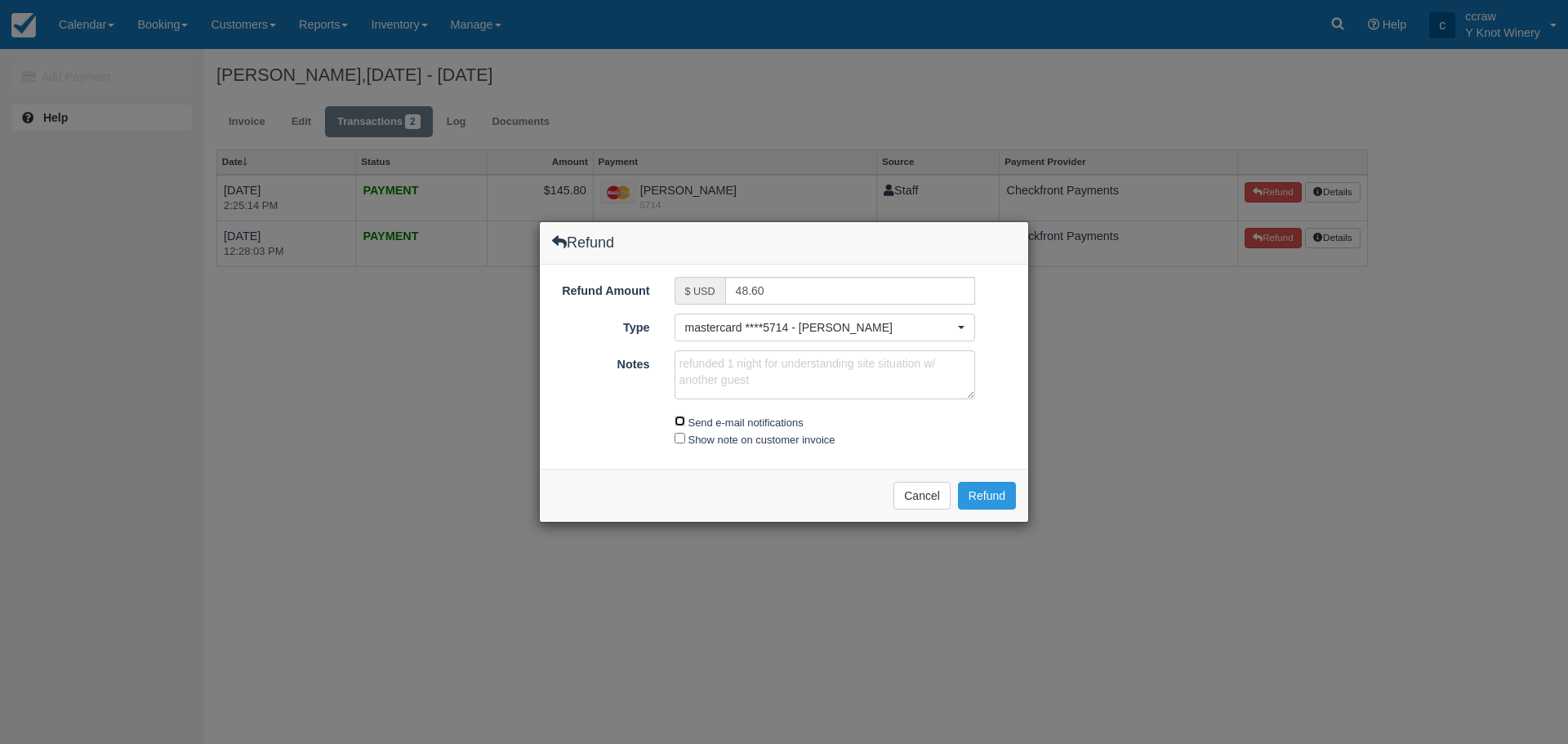
click at [680, 425] on input "Send e-mail notifications" at bounding box center [680, 421] width 11 height 11
checkbox input "true"
click at [681, 437] on input "Show note on customer invoice" at bounding box center [680, 438] width 11 height 11
checkbox input "true"
click at [1005, 494] on button "Refund" at bounding box center [986, 496] width 58 height 28
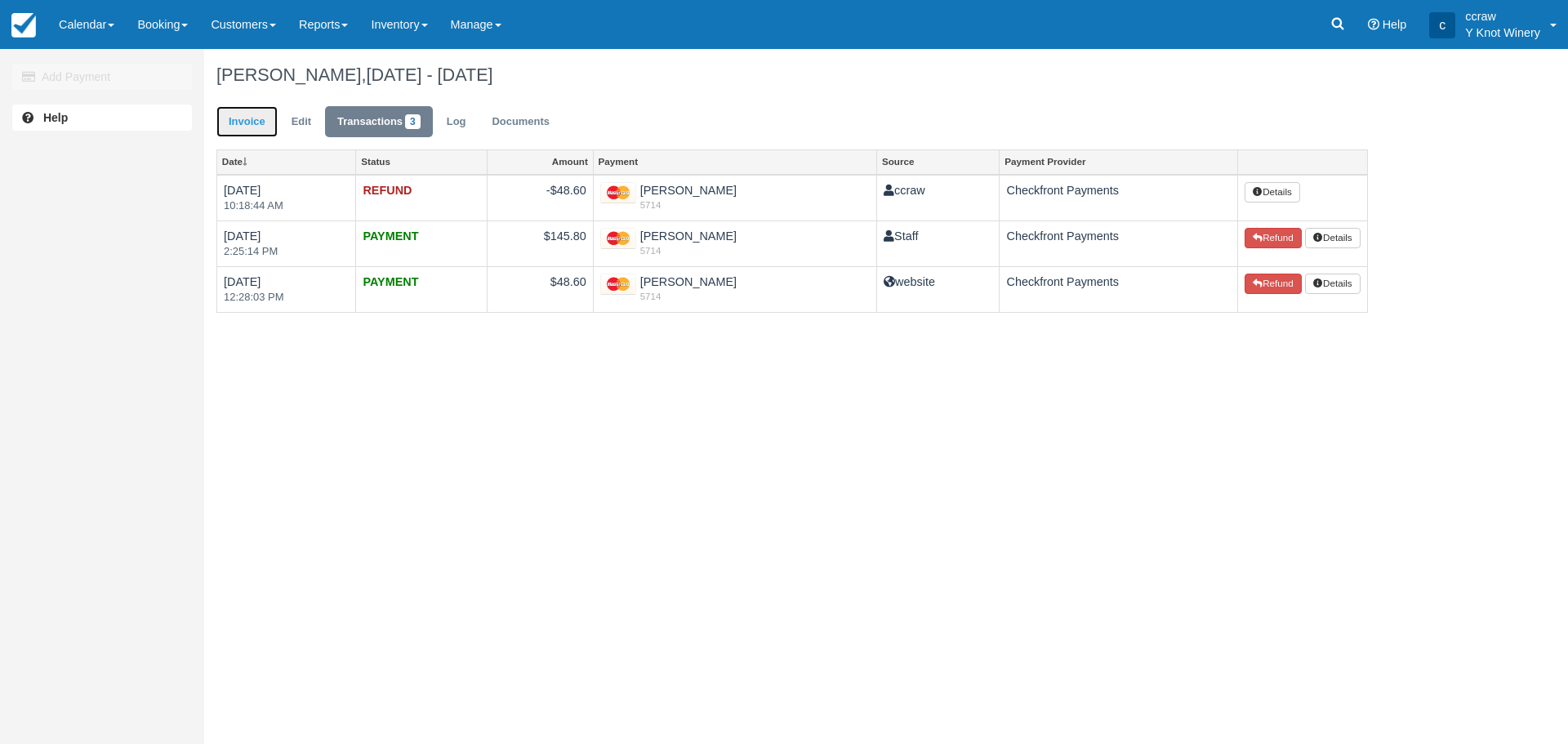
click at [247, 116] on link "Invoice" at bounding box center [247, 122] width 61 height 32
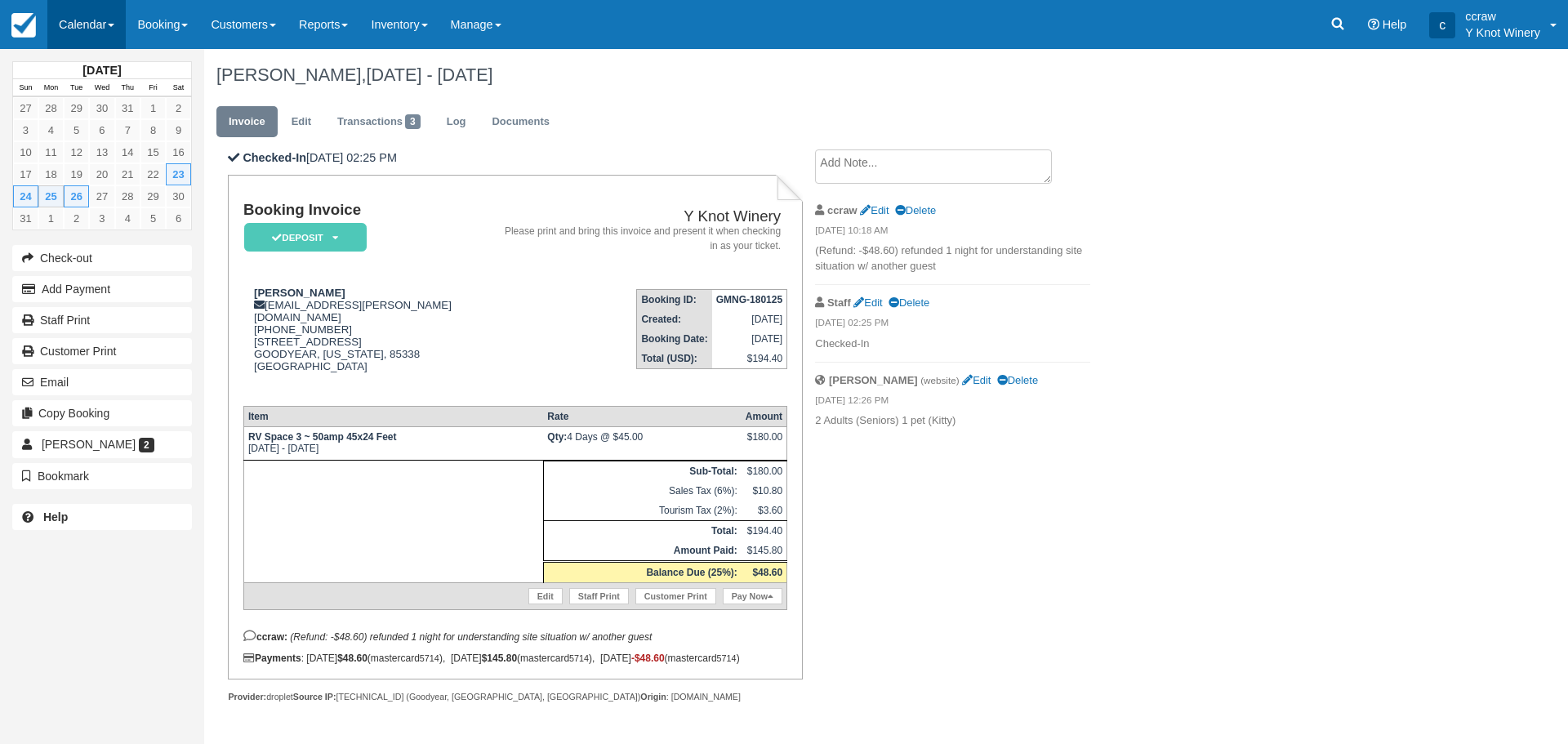
click at [101, 29] on link "Calendar" at bounding box center [86, 24] width 79 height 49
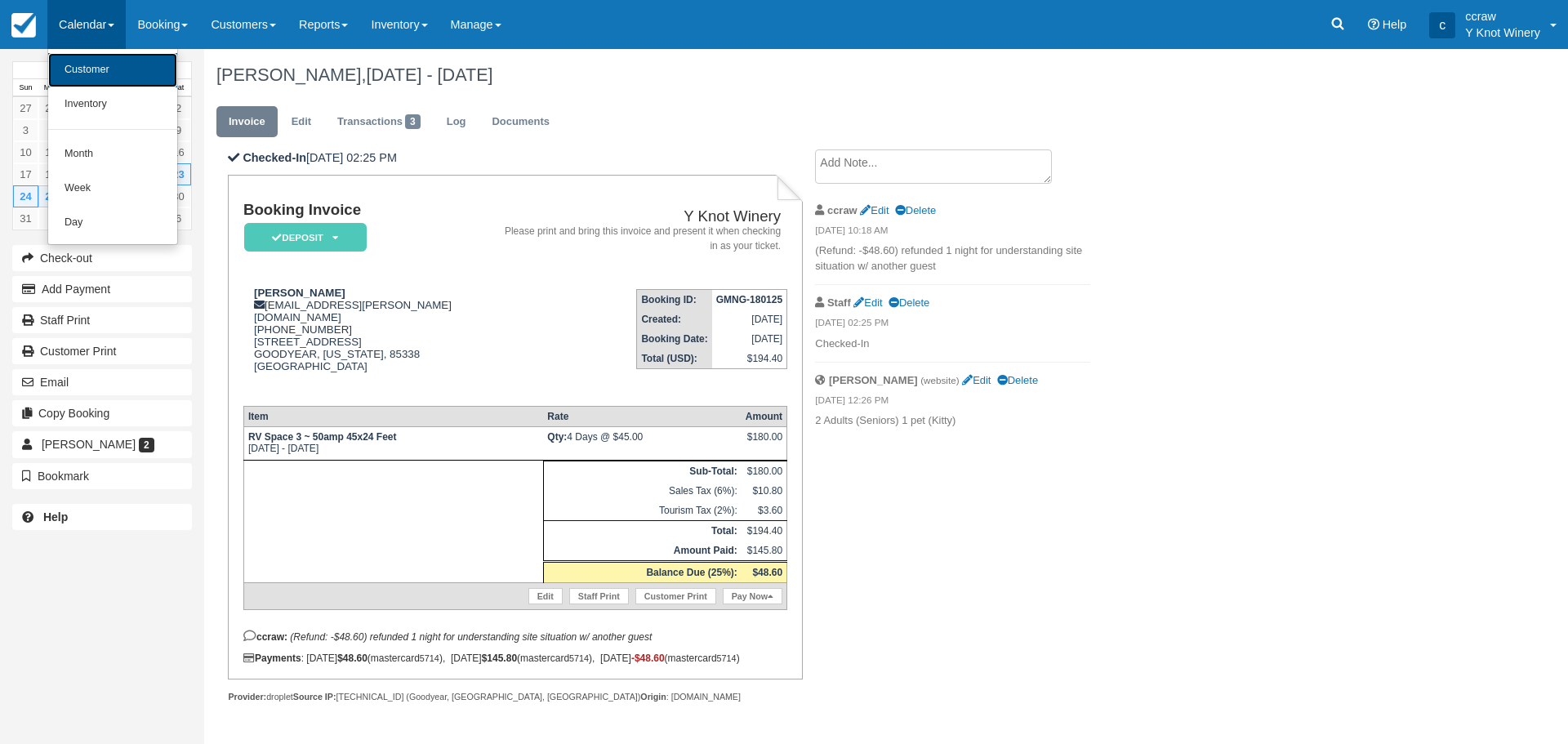
click at [101, 73] on link "Customer" at bounding box center [112, 70] width 129 height 35
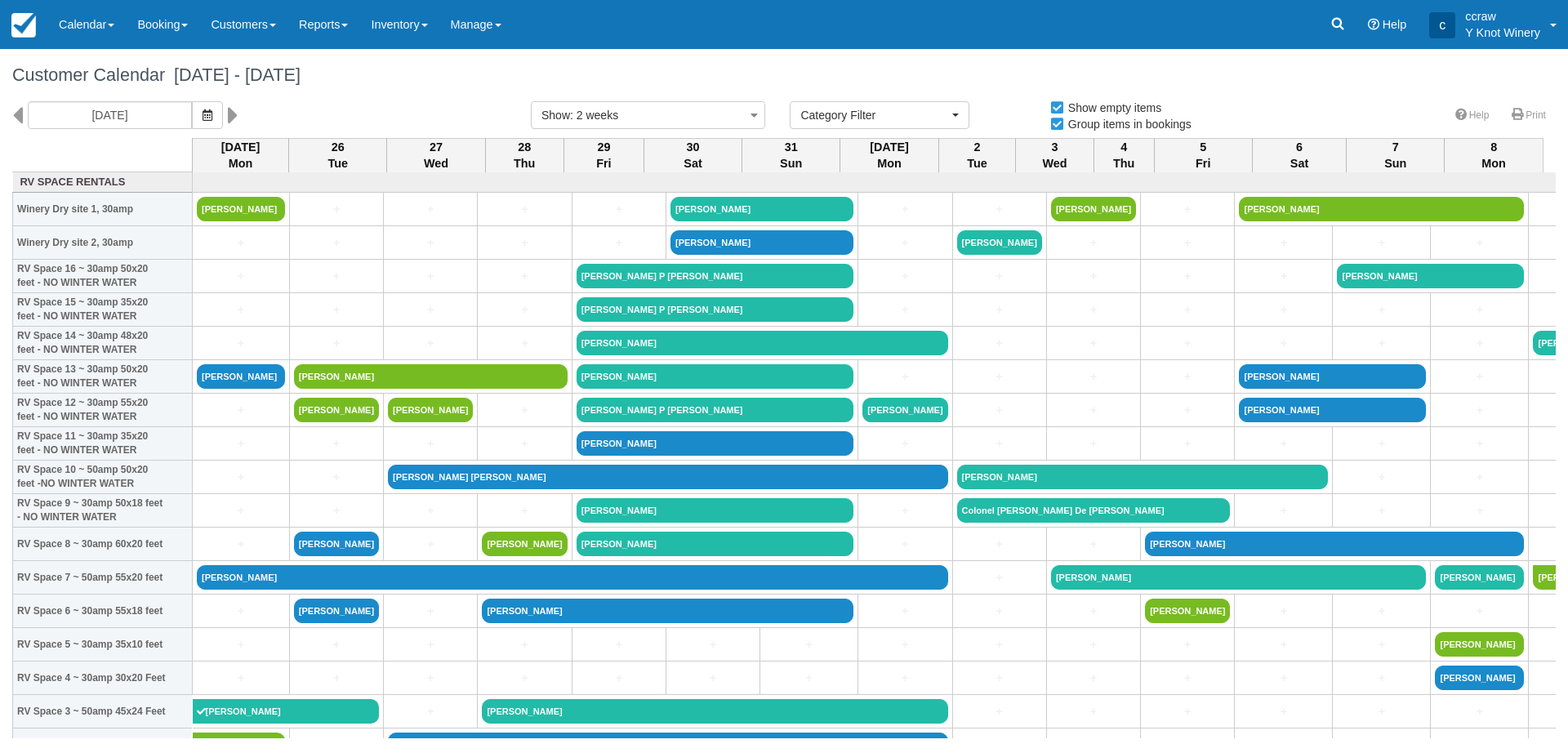
select select
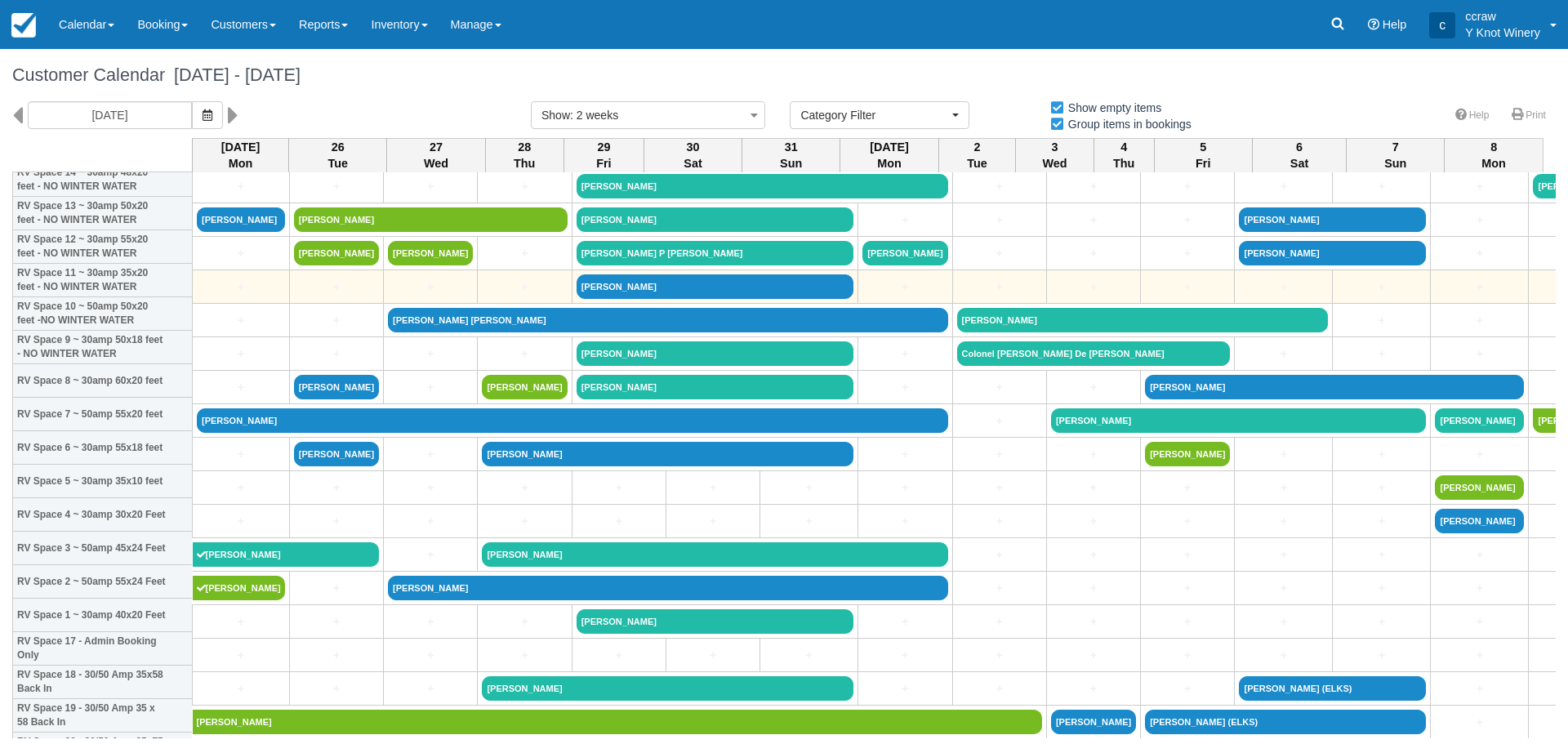
scroll to position [163, 0]
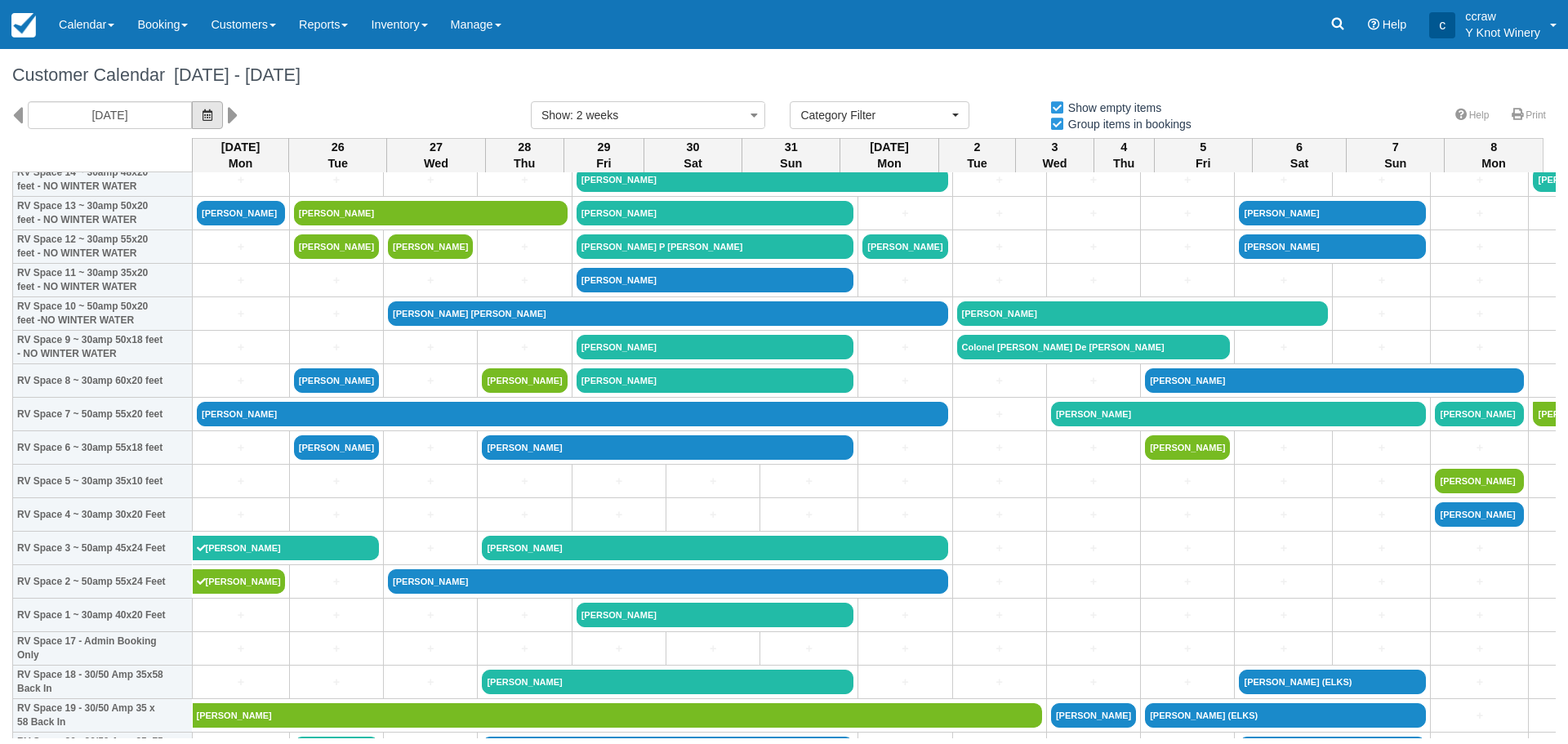
click at [202, 110] on icon "button" at bounding box center [207, 115] width 10 height 12
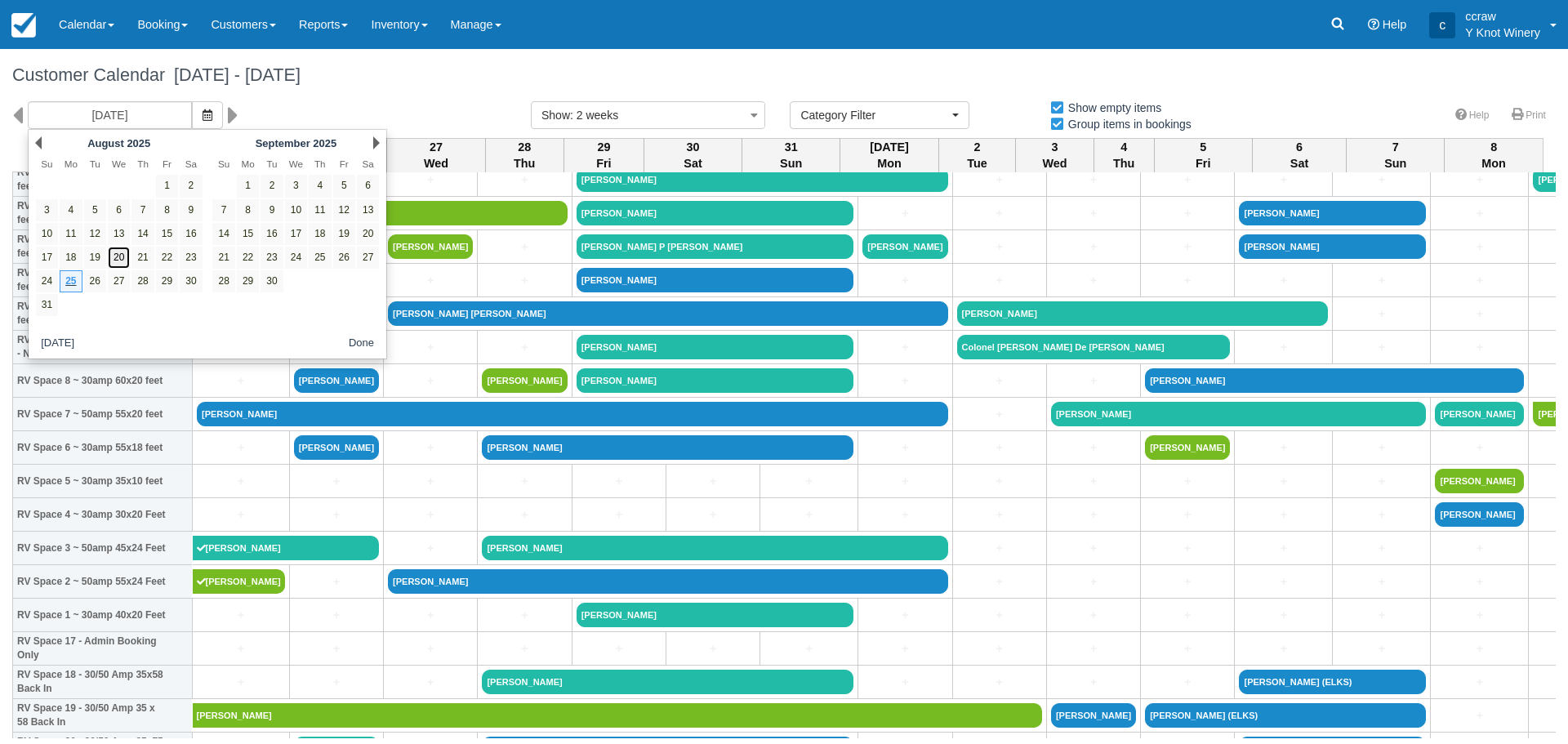
click at [124, 258] on link "20" at bounding box center [118, 257] width 22 height 22
type input "08/20/25"
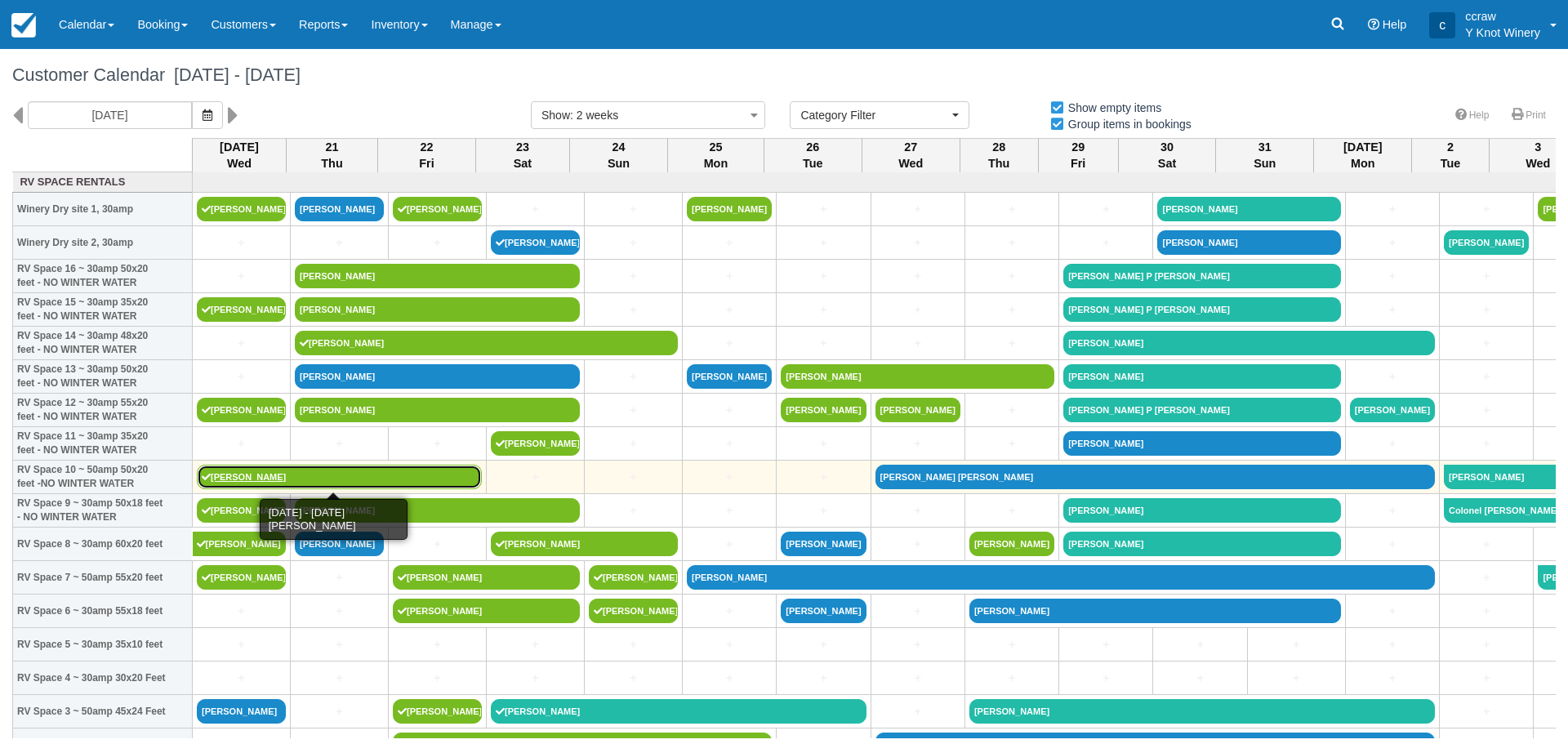
click at [240, 477] on link "[PERSON_NAME]" at bounding box center [338, 477] width 285 height 25
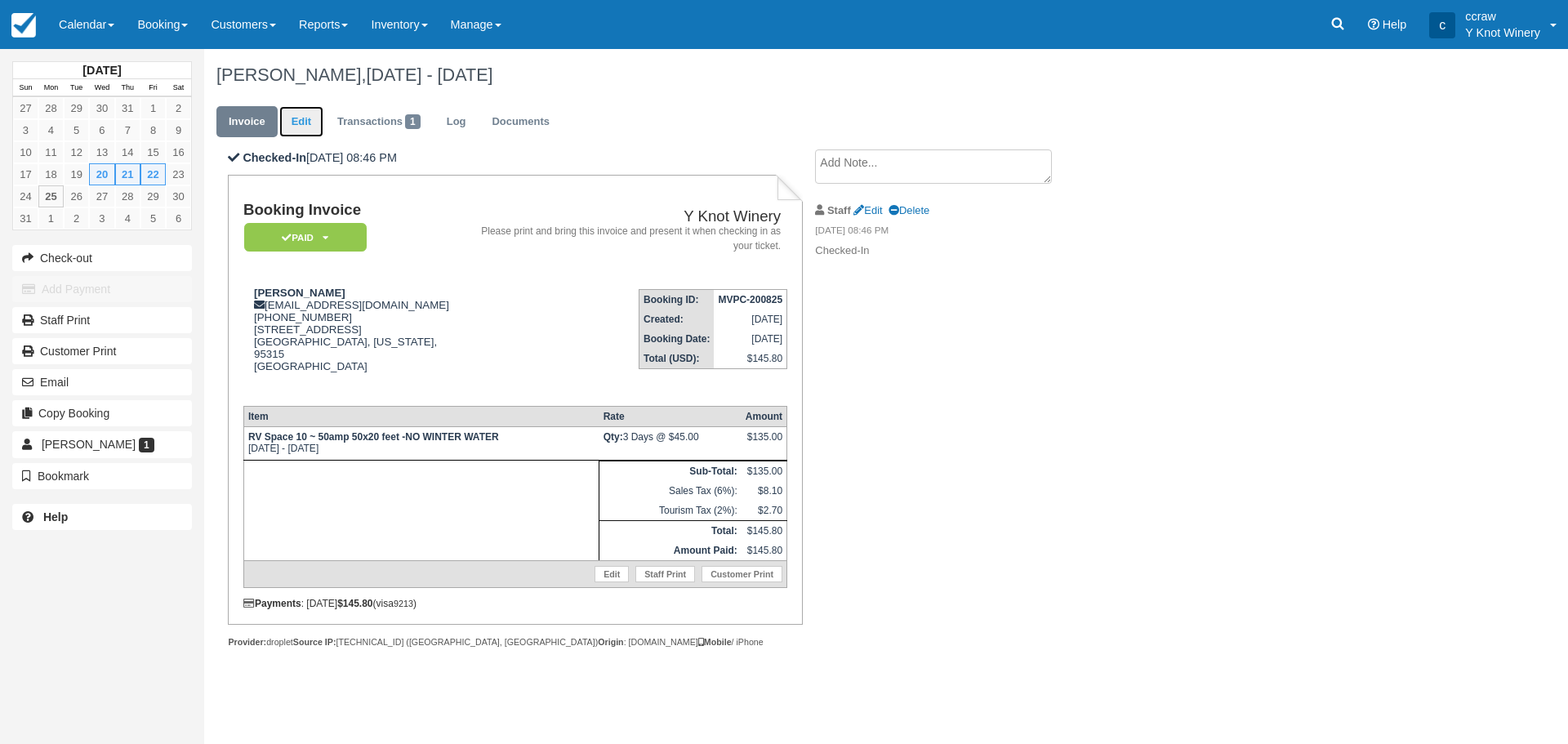
click at [307, 119] on link "Edit" at bounding box center [301, 122] width 44 height 32
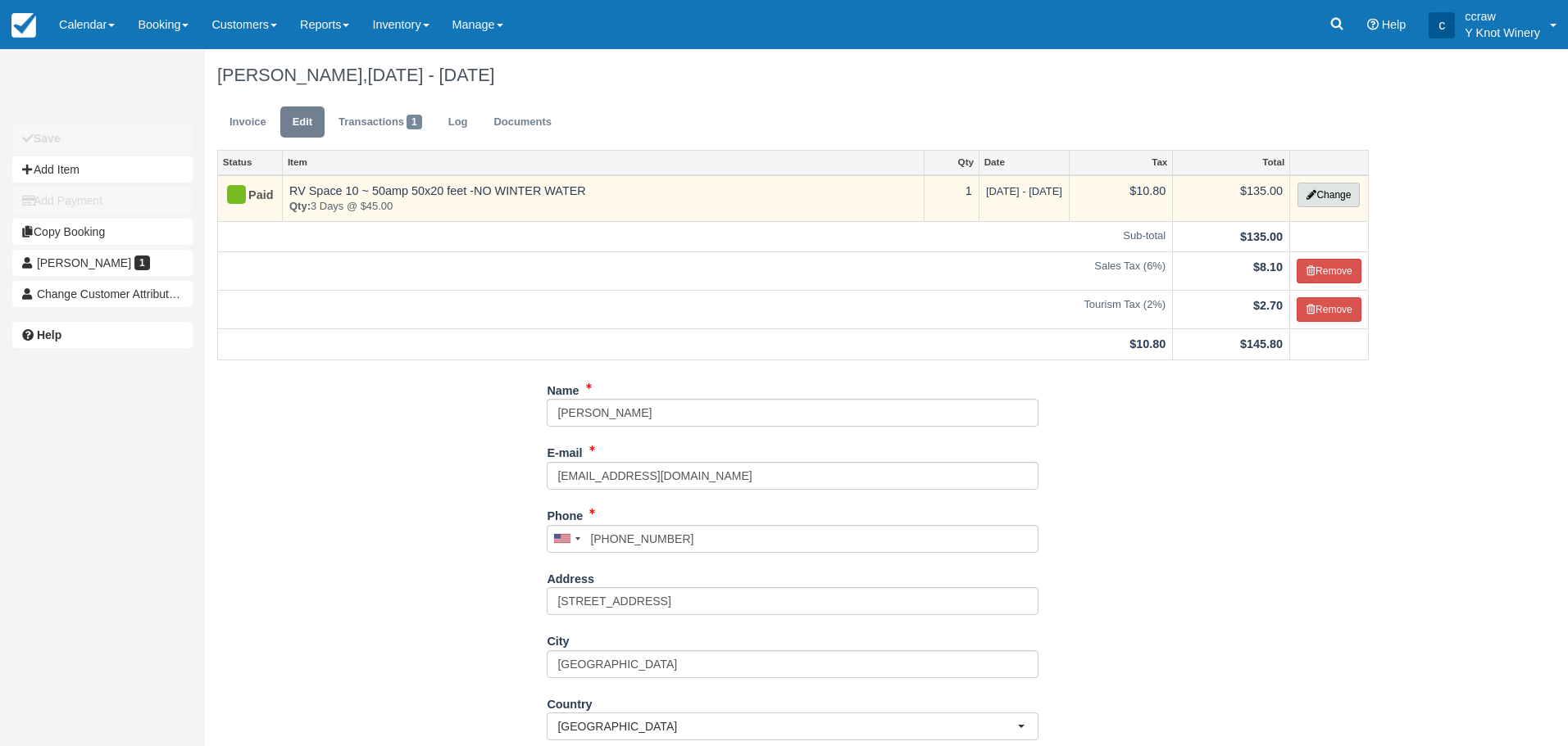
click at [1337, 191] on button "Change" at bounding box center [1328, 195] width 63 height 25
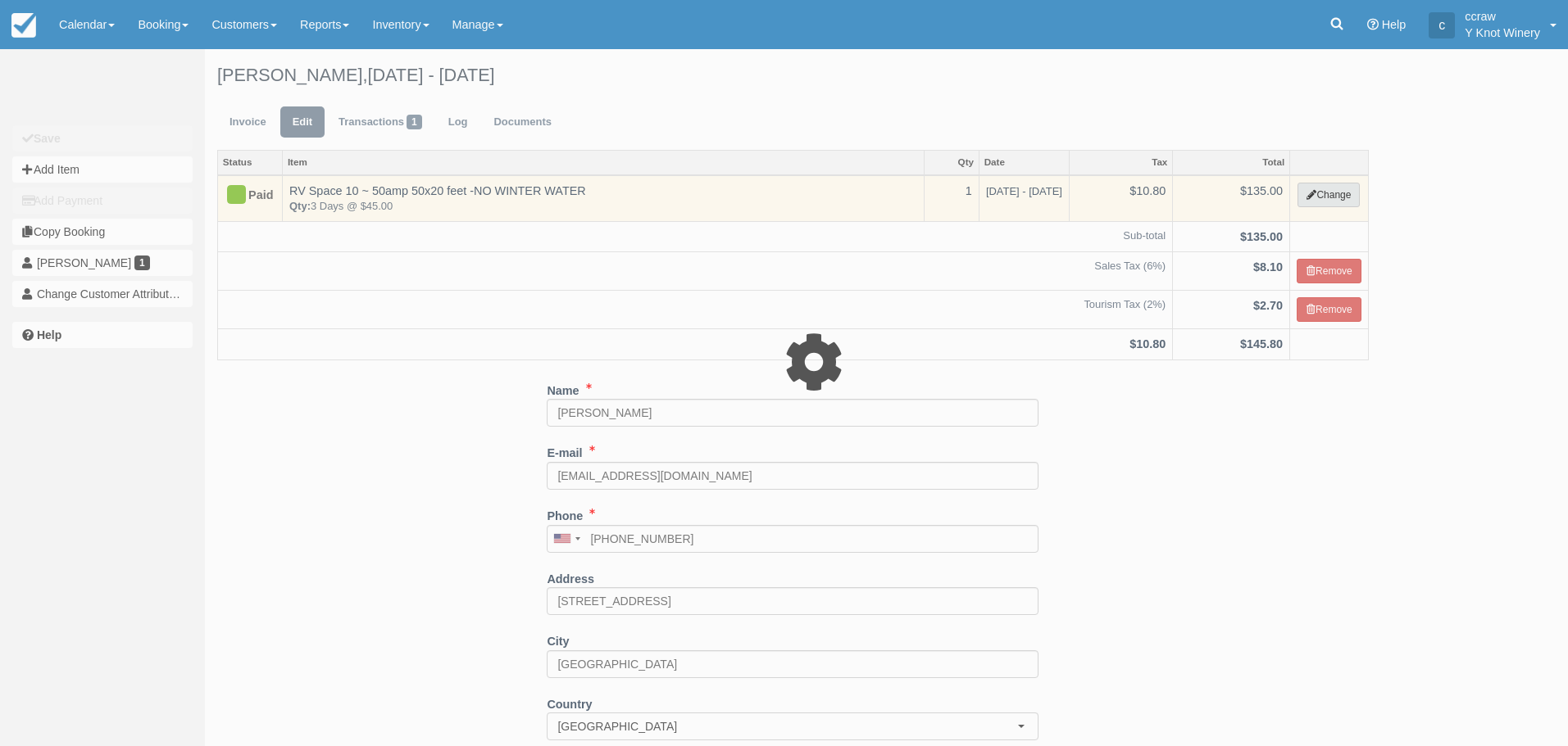
select select "3"
type input "135.00"
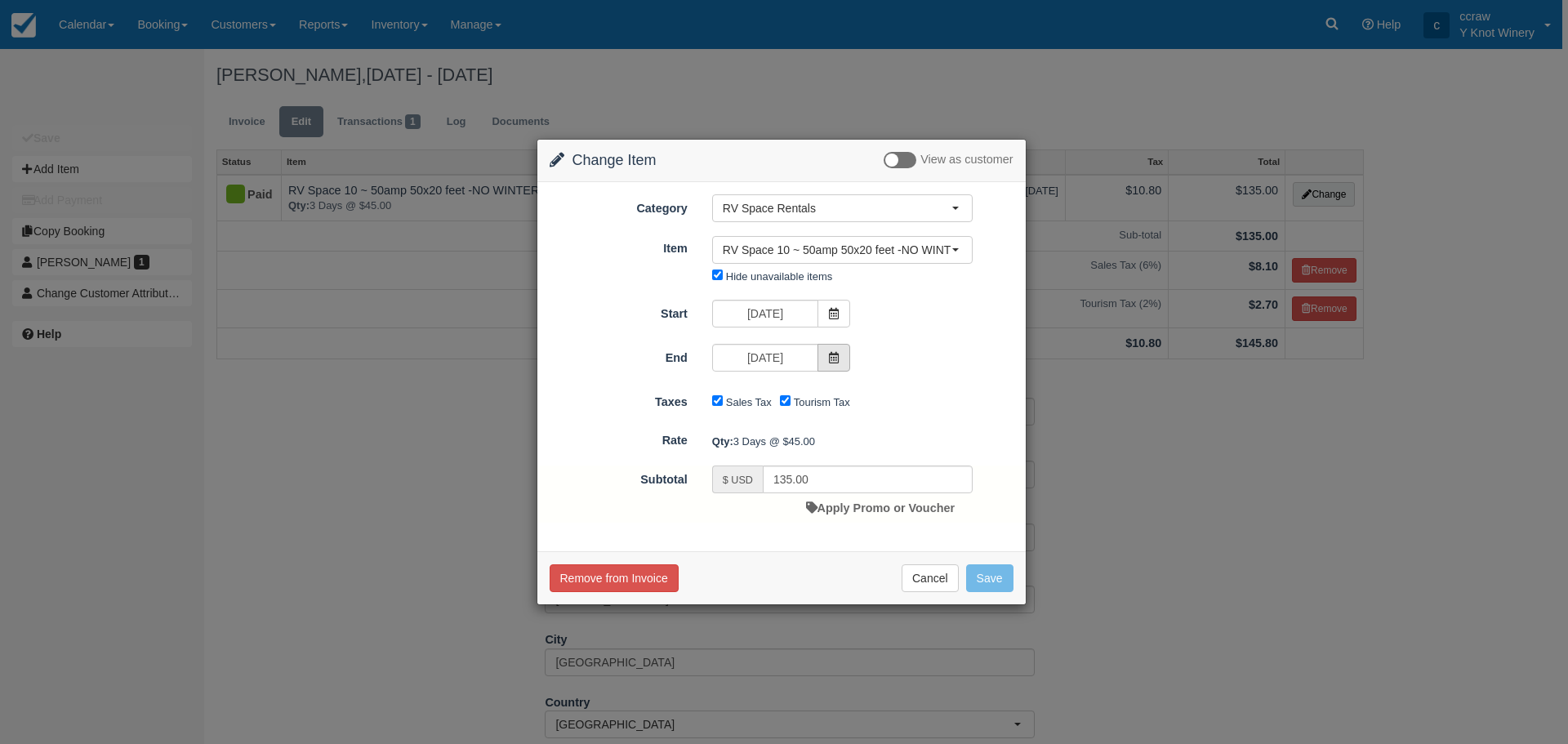
click at [842, 361] on span at bounding box center [834, 358] width 33 height 28
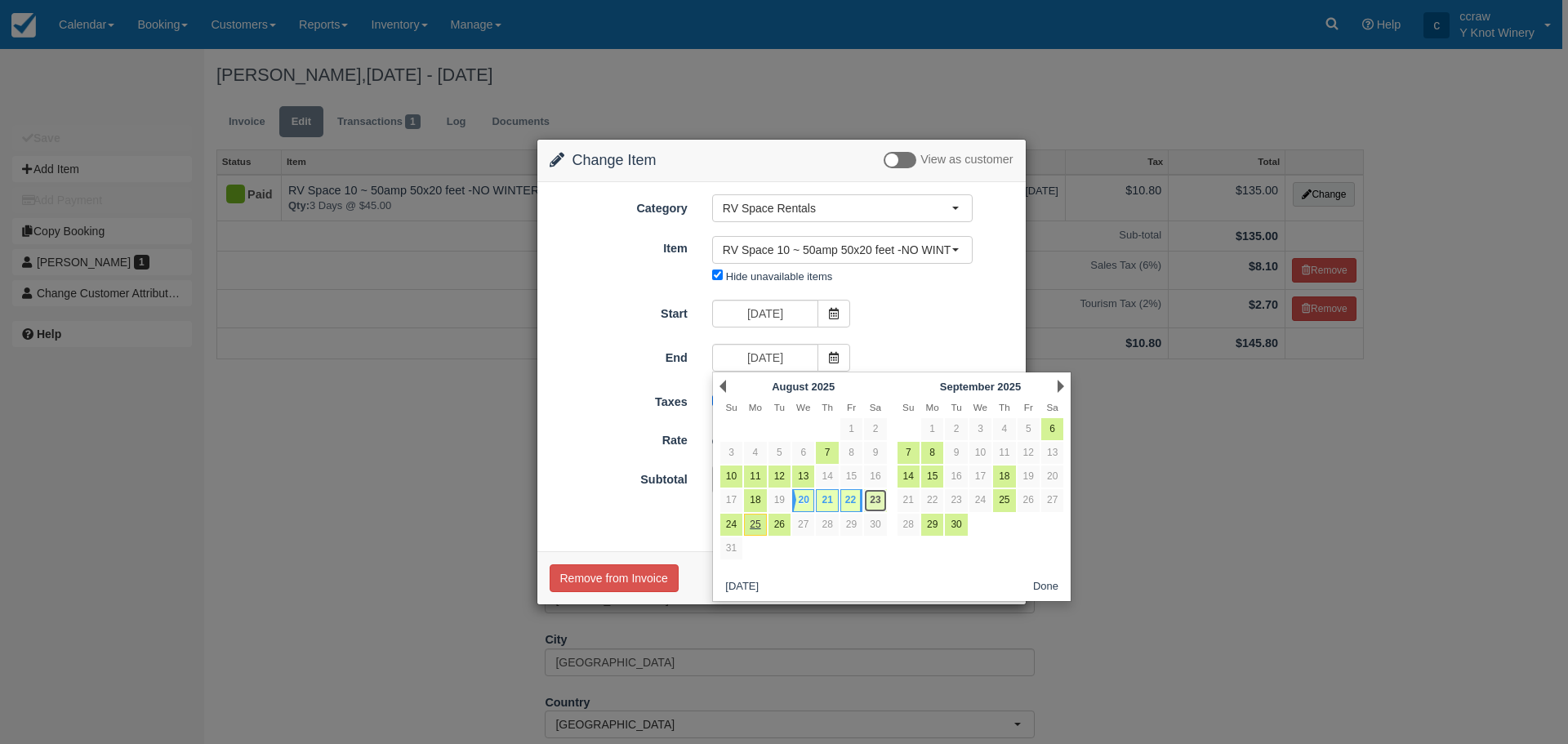
click at [870, 497] on link "23" at bounding box center [874, 500] width 22 height 22
type input "08/23/25"
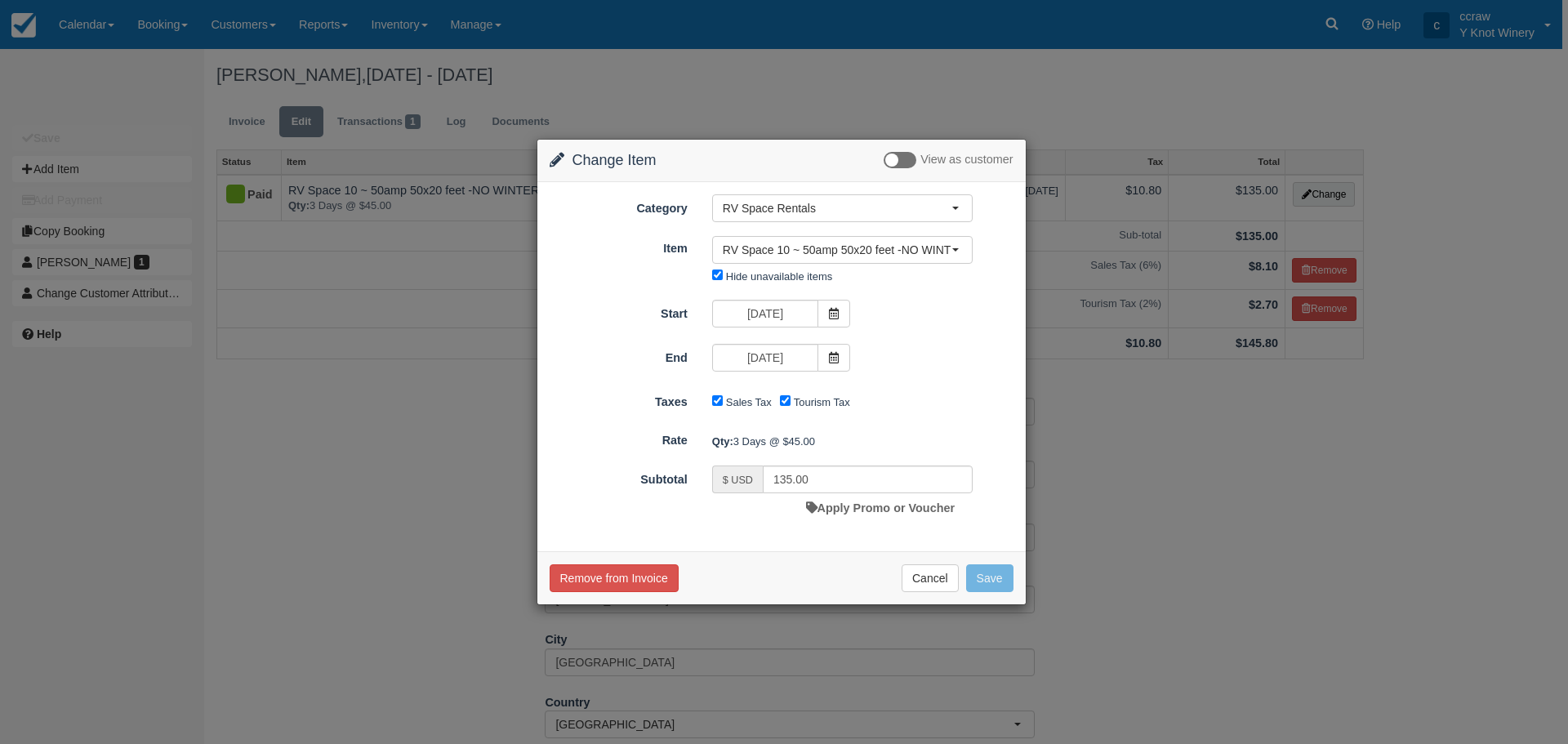
type input "180.00"
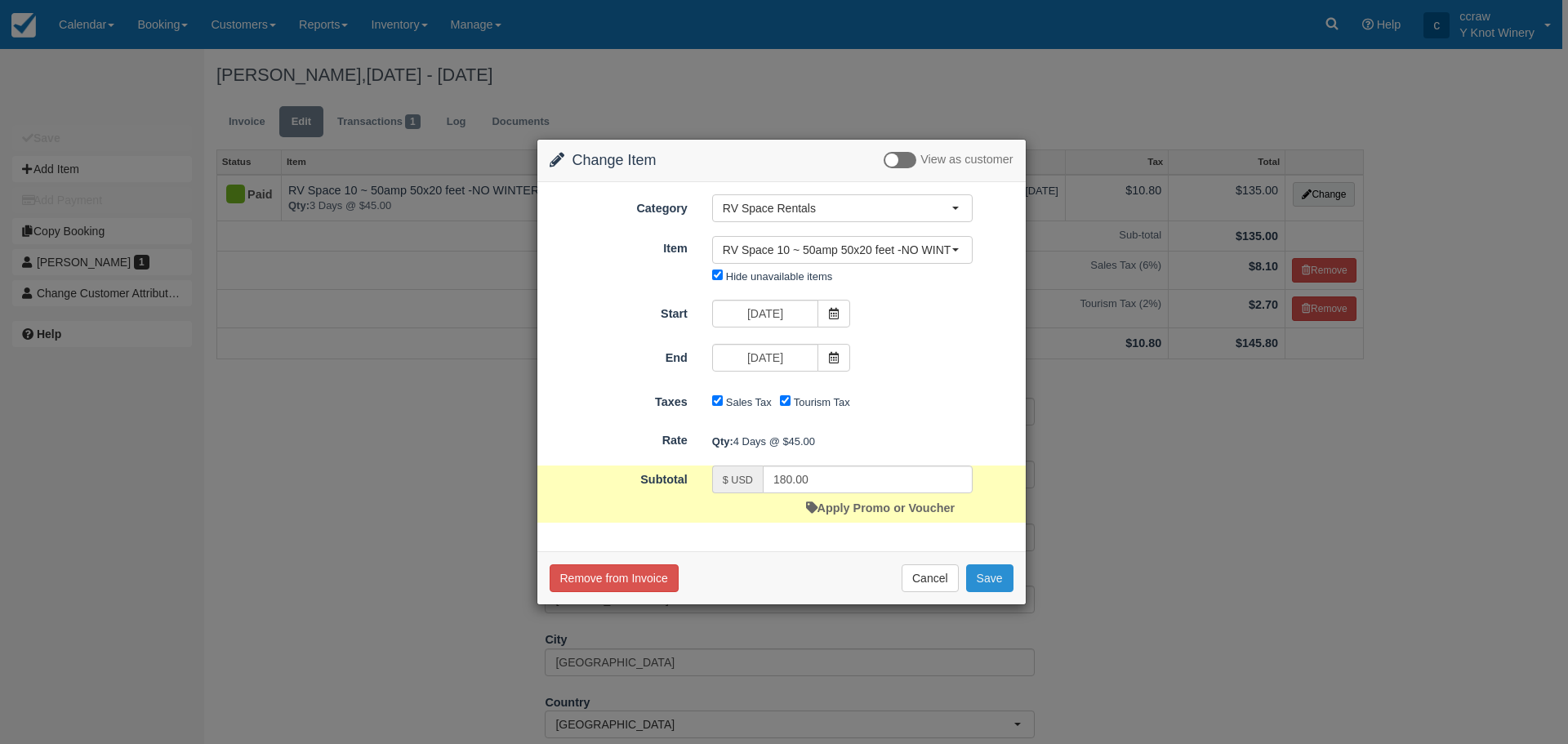
click at [990, 580] on button "Save" at bounding box center [989, 578] width 47 height 28
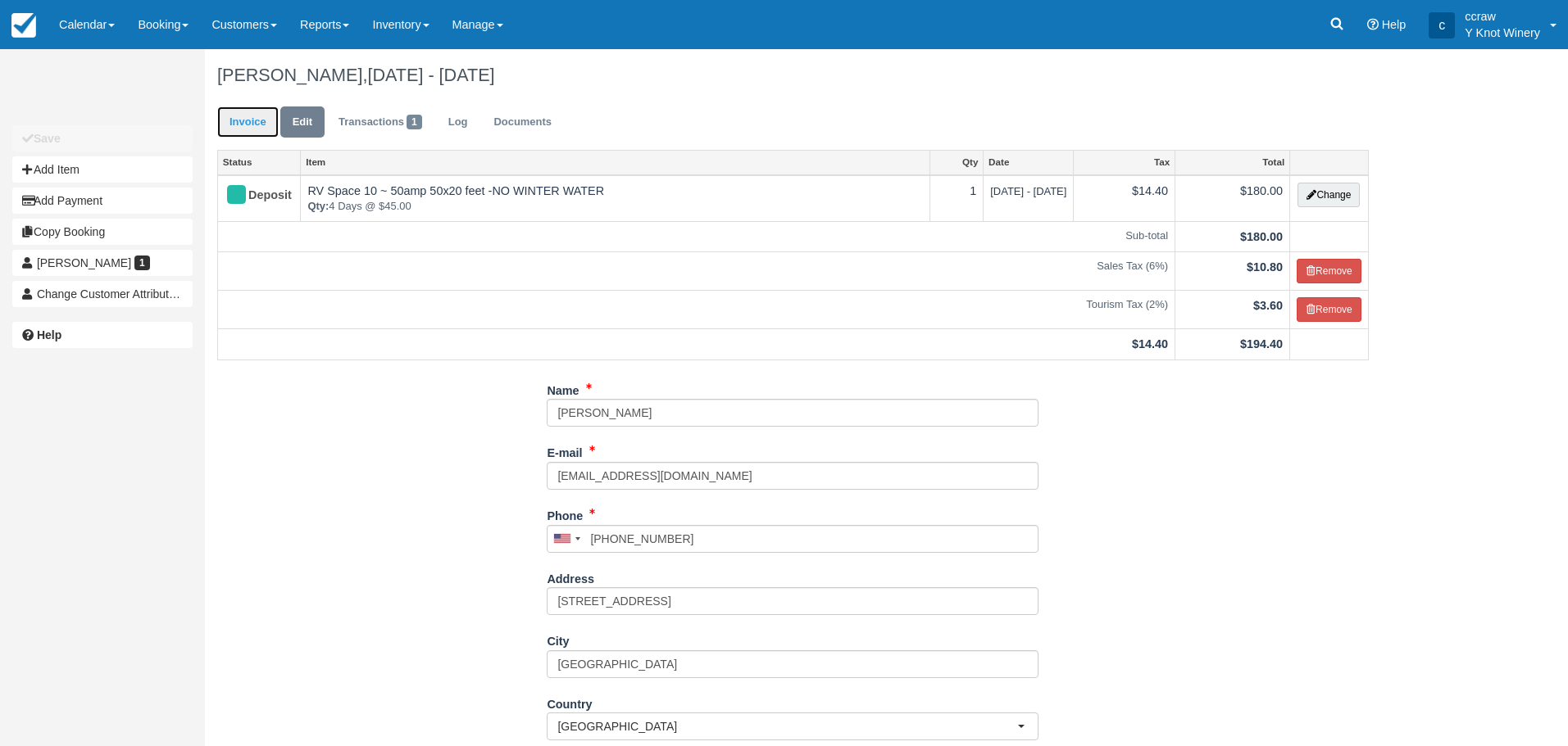
click at [236, 115] on link "Invoice" at bounding box center [248, 122] width 62 height 32
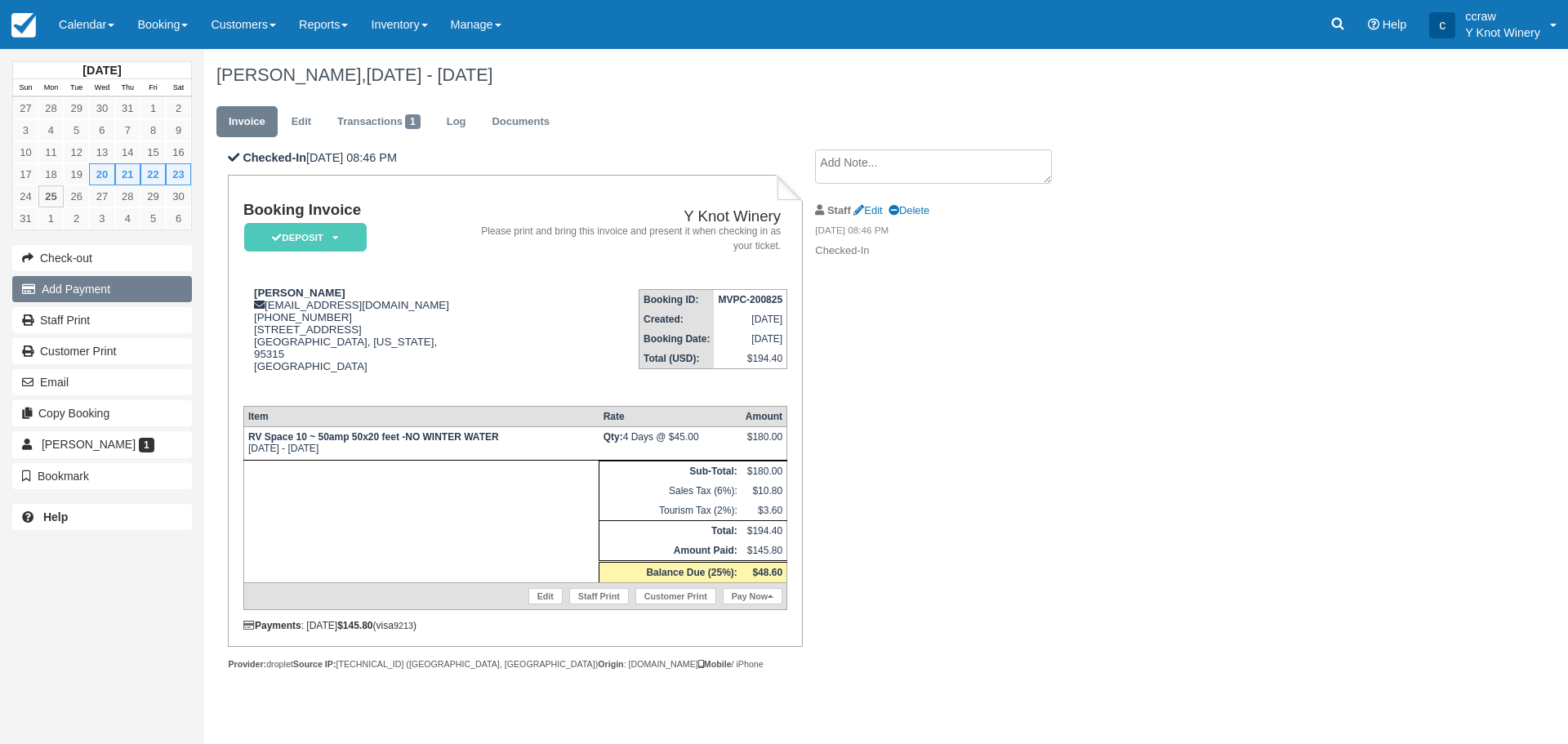
click at [111, 294] on button "Add Payment" at bounding box center [102, 289] width 179 height 26
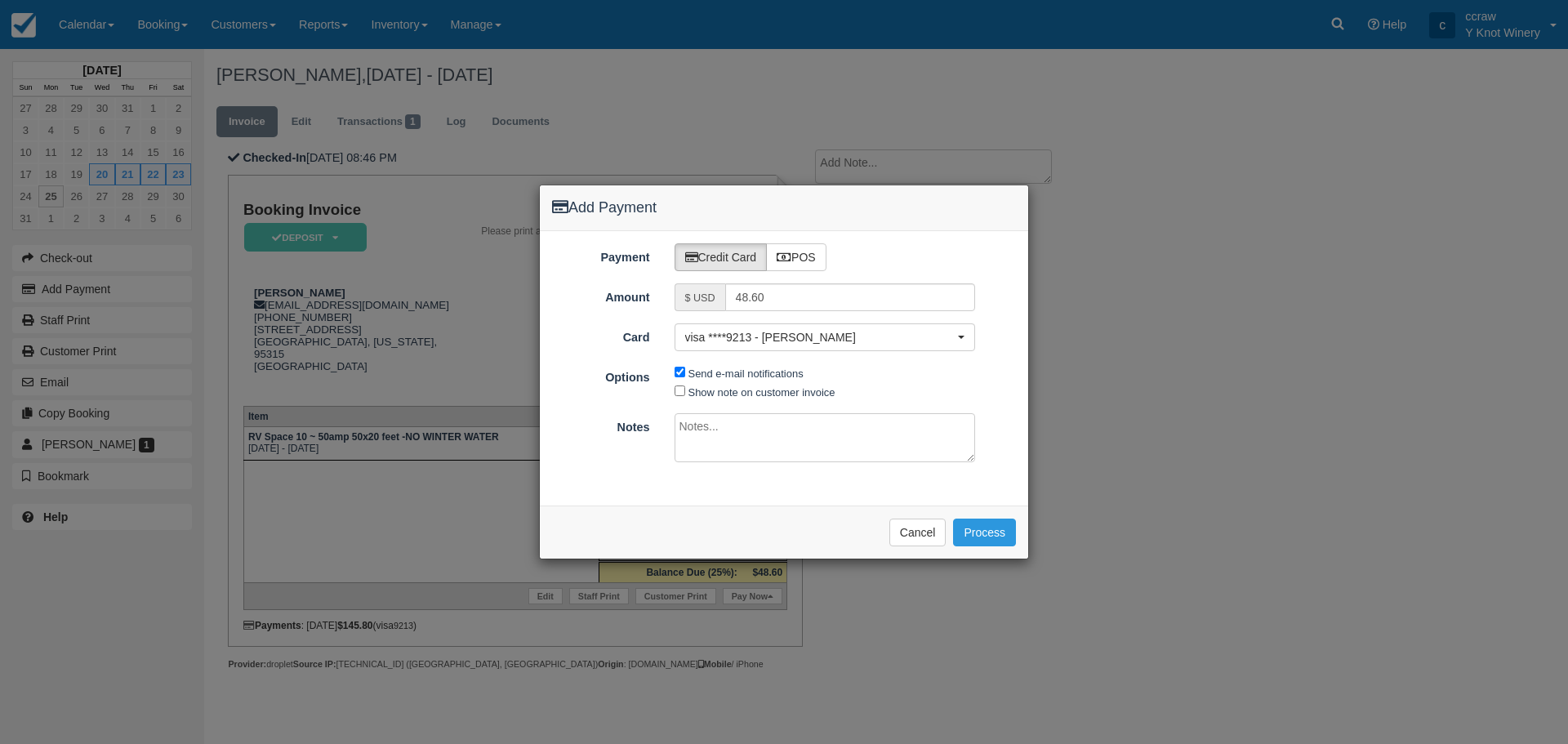
click at [715, 428] on textarea at bounding box center [825, 437] width 301 height 49
type textarea "for extra night stay"
click at [992, 530] on button "Process" at bounding box center [984, 532] width 63 height 28
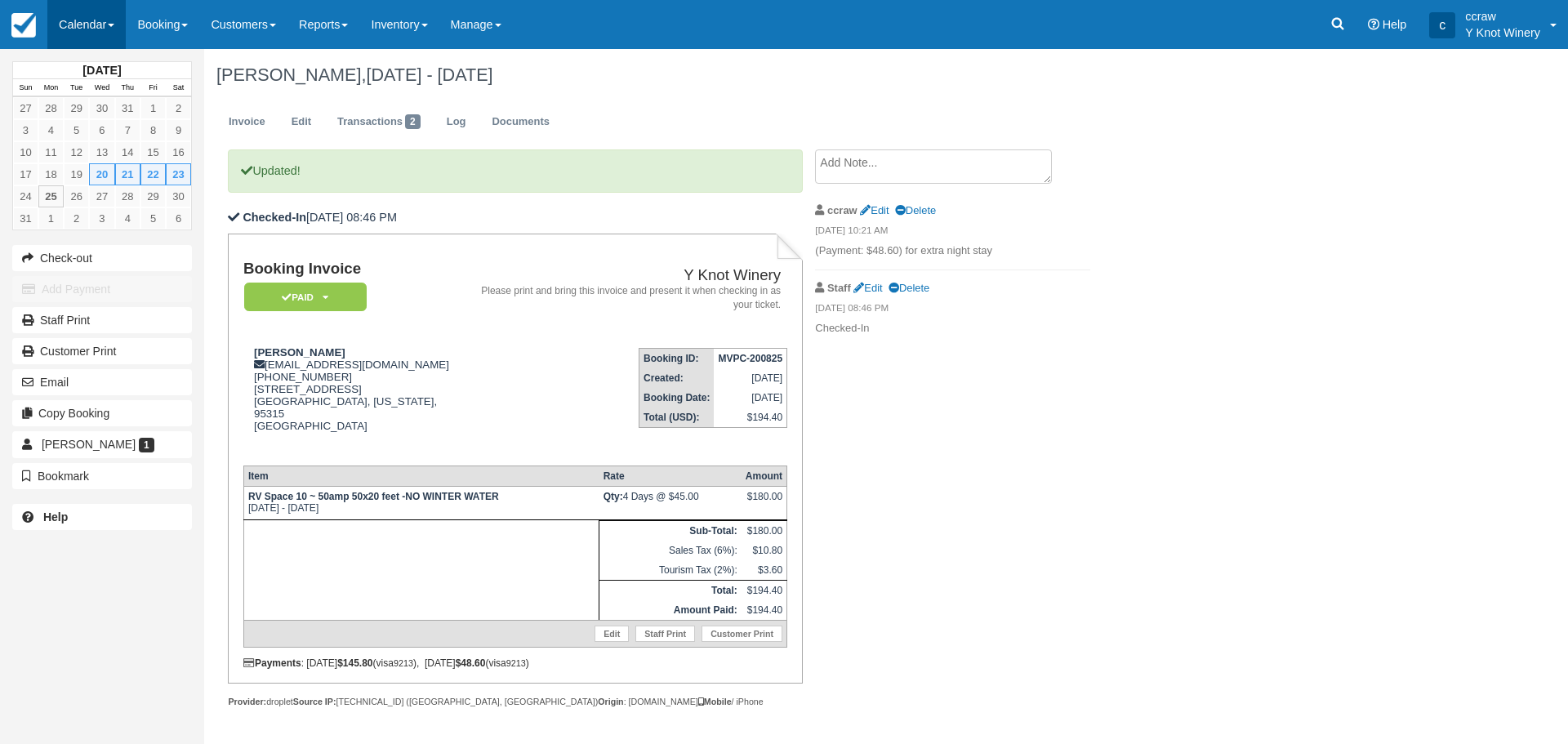
click at [83, 22] on link "Calendar" at bounding box center [86, 24] width 79 height 49
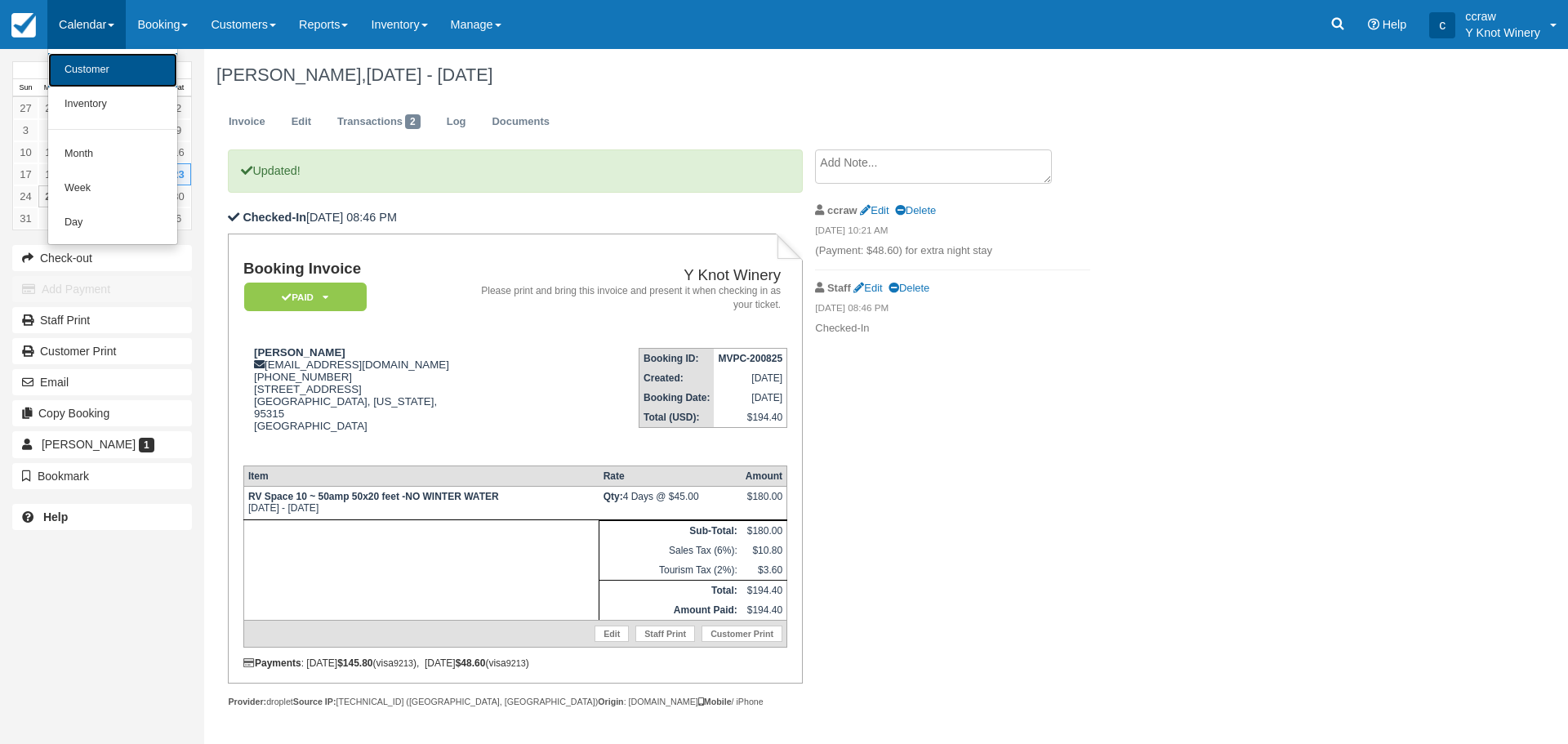
click at [80, 80] on link "Customer" at bounding box center [112, 70] width 129 height 35
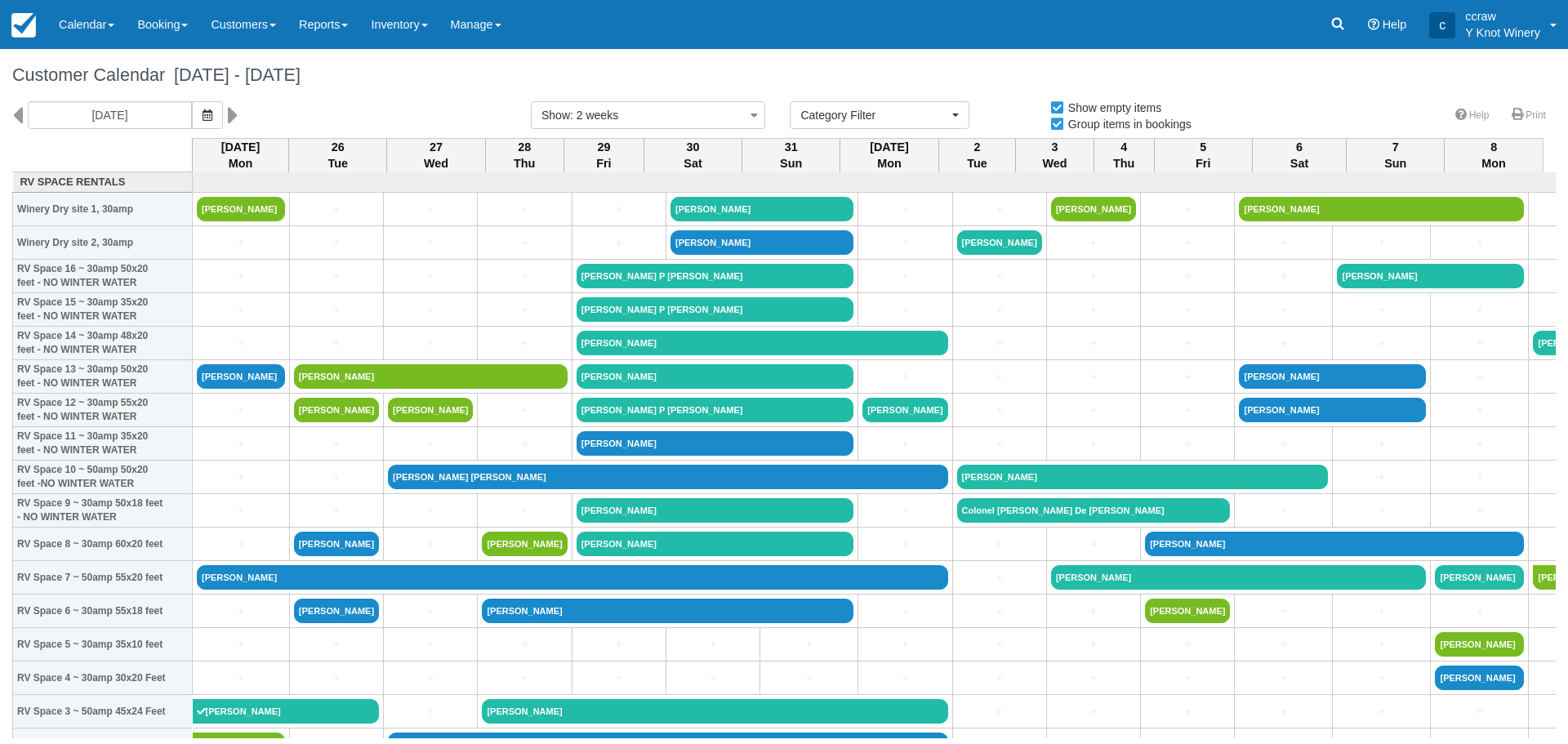
select select
